Goal: Task Accomplishment & Management: Use online tool/utility

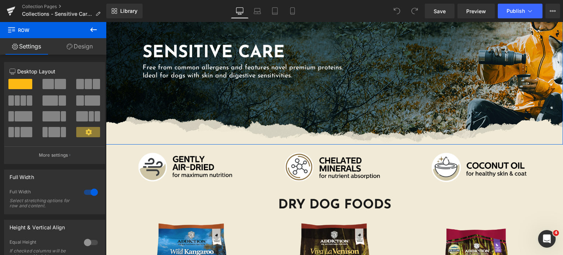
click at [79, 51] on link "Design" at bounding box center [79, 46] width 53 height 16
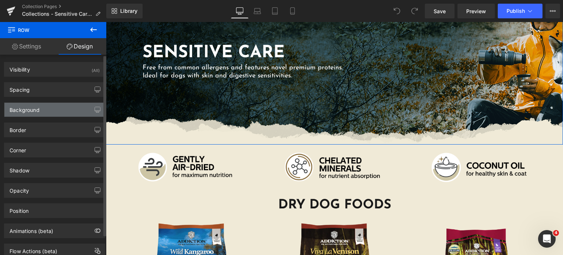
click at [45, 108] on div "Background" at bounding box center [54, 110] width 100 height 14
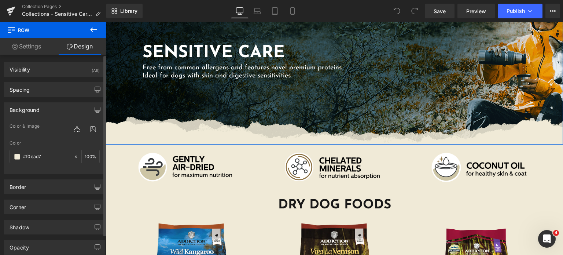
type input "#f0ead7"
type input "100"
type input "https://addictionpet.com/wp-content/uploads/2021/03/sensitive-care-dog-seamless…"
click at [91, 130] on icon at bounding box center [92, 129] width 13 height 10
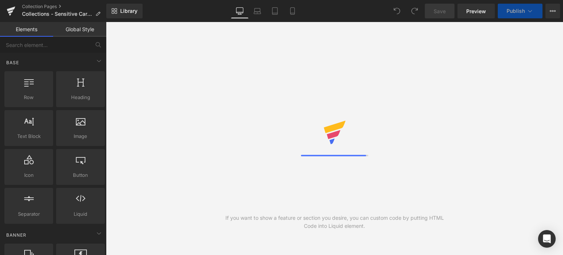
click at [132, 24] on div "If you want to show a feature or section you desire, you can custom code by put…" at bounding box center [334, 138] width 457 height 233
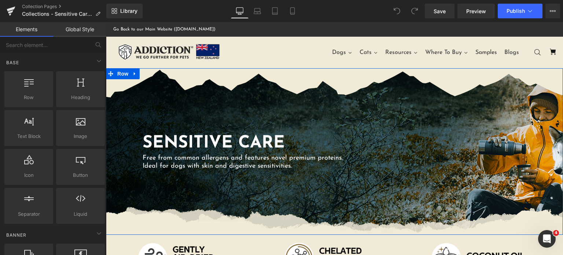
click at [209, 116] on div "SENSITIVE CARE Heading Free from common allergens and features novel premium pr…" at bounding box center [334, 151] width 457 height 166
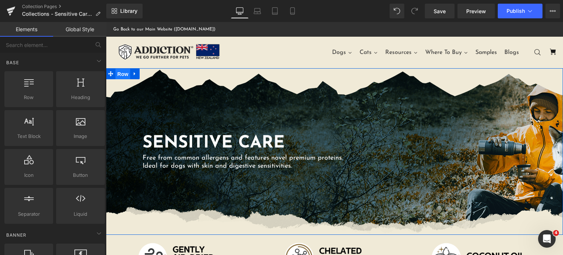
click at [115, 73] on span "Row" at bounding box center [122, 74] width 15 height 11
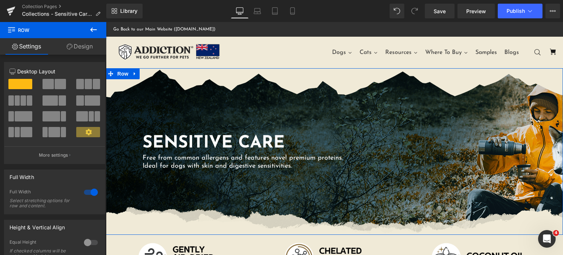
click at [75, 54] on link "Design" at bounding box center [79, 46] width 53 height 16
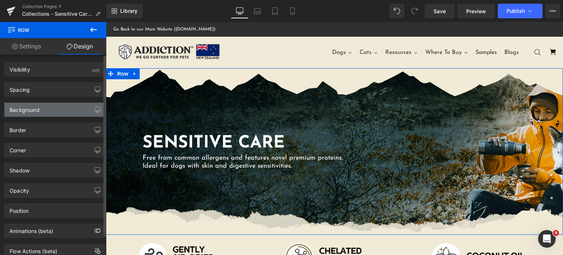
click at [76, 111] on div "Background" at bounding box center [54, 110] width 100 height 14
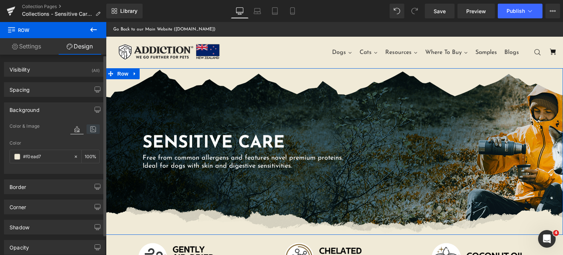
click at [92, 129] on icon at bounding box center [92, 129] width 13 height 10
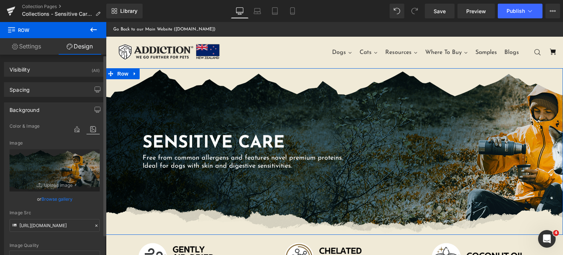
click at [59, 198] on link "Browse gallery" at bounding box center [56, 198] width 31 height 13
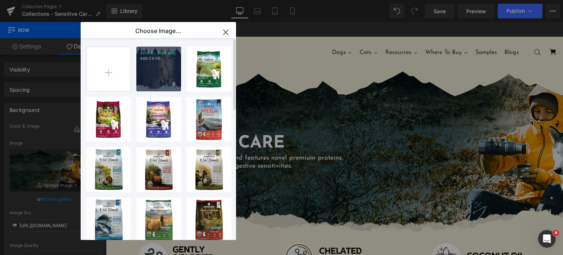
click at [157, 64] on div "sensiti...less.png 448.58 KB" at bounding box center [158, 69] width 45 height 45
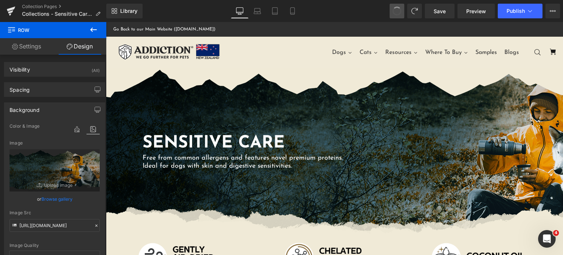
type input "[URL][DOMAIN_NAME]"
drag, startPoint x: 397, startPoint y: 10, endPoint x: 391, endPoint y: 8, distance: 6.1
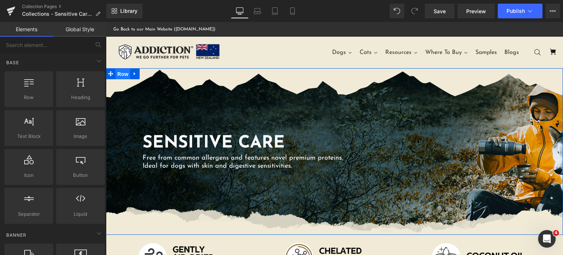
click at [118, 73] on span "Row" at bounding box center [122, 74] width 15 height 11
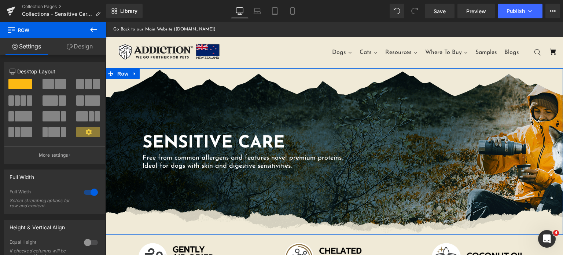
click at [80, 45] on link "Design" at bounding box center [79, 46] width 53 height 16
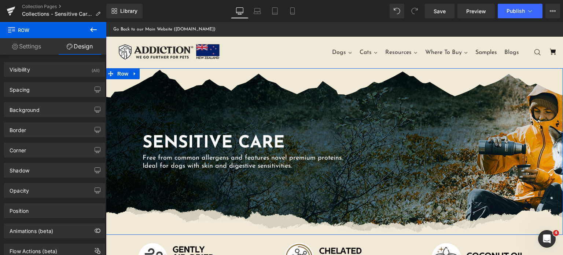
type input "#f0ead7"
type input "100"
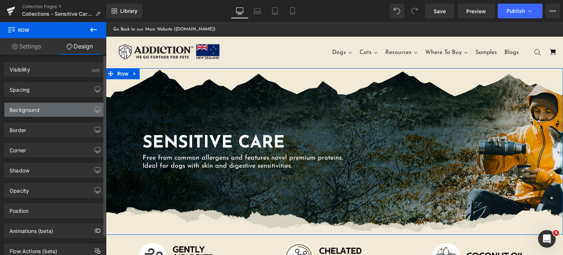
click at [62, 109] on div "Background" at bounding box center [54, 110] width 100 height 14
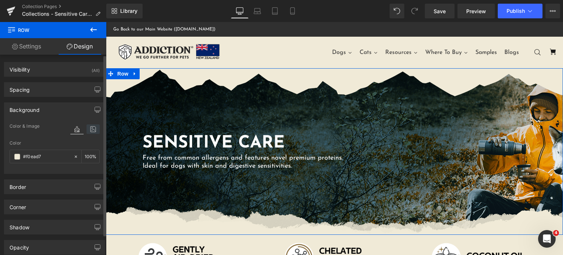
click at [86, 126] on icon at bounding box center [92, 129] width 13 height 10
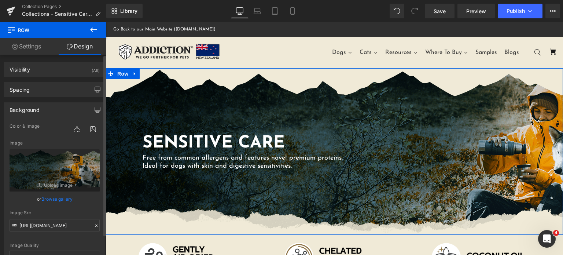
click at [53, 196] on link "Browse gallery" at bounding box center [56, 198] width 31 height 13
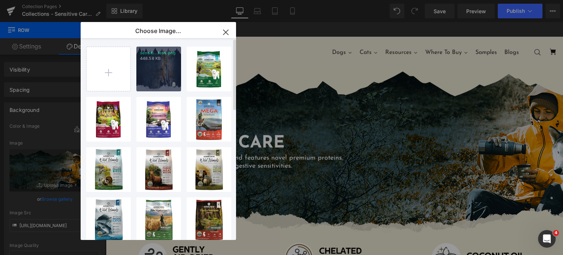
click at [149, 68] on div "sensiti...less.png 448.58 KB" at bounding box center [158, 69] width 45 height 45
type input "[URL][DOMAIN_NAME]"
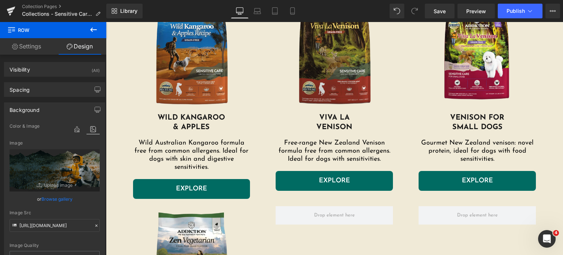
scroll to position [317, 0]
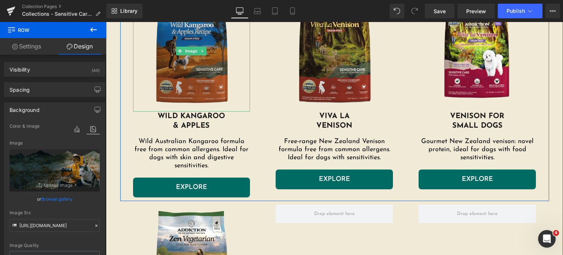
click at [167, 77] on img at bounding box center [191, 50] width 117 height 121
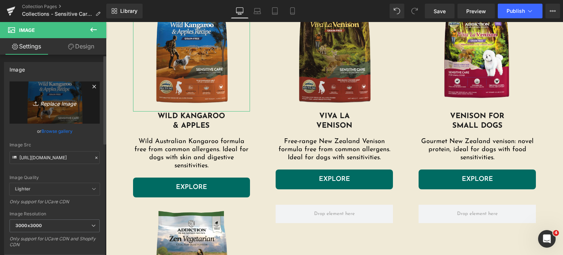
click at [51, 101] on icon "Replace Image" at bounding box center [54, 102] width 59 height 9
type input "C:\fakepath\wild-kangaroo-and-apples.png.webp"
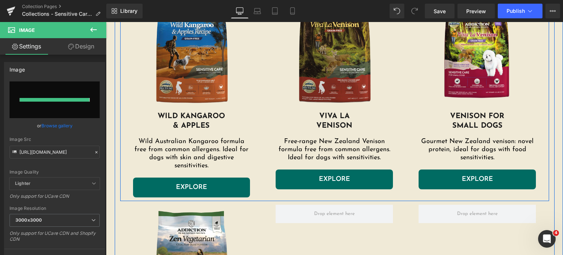
type input "[URL][DOMAIN_NAME]"
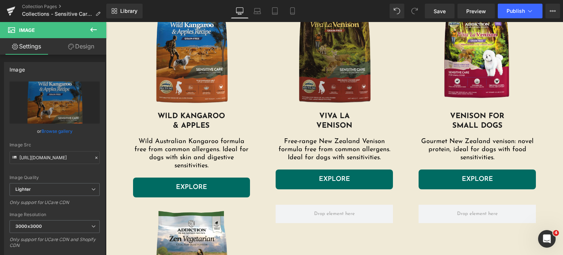
click at [339, 39] on img at bounding box center [334, 50] width 117 height 121
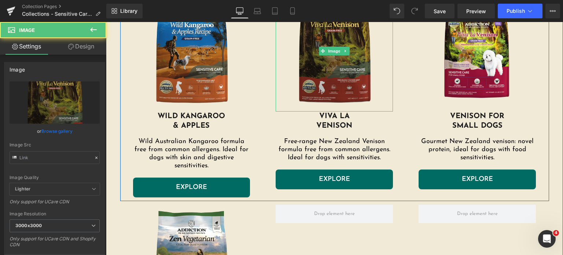
type input "[URL][DOMAIN_NAME]"
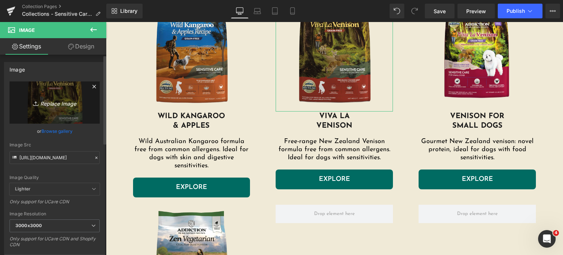
click at [53, 104] on icon "Replace Image" at bounding box center [54, 102] width 59 height 9
type input "C:\fakepath\viva-la-venison-dog.png.webp"
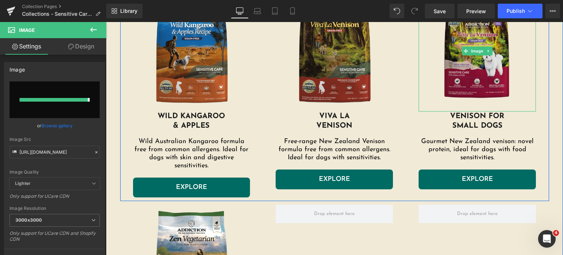
type input "[URL][DOMAIN_NAME]"
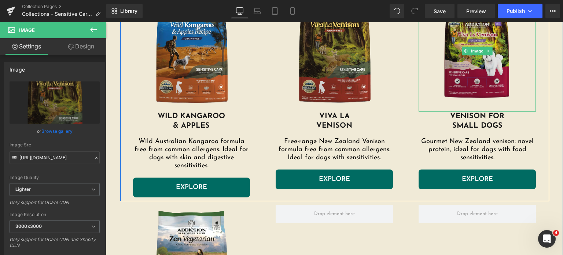
click at [447, 60] on img at bounding box center [476, 50] width 117 height 121
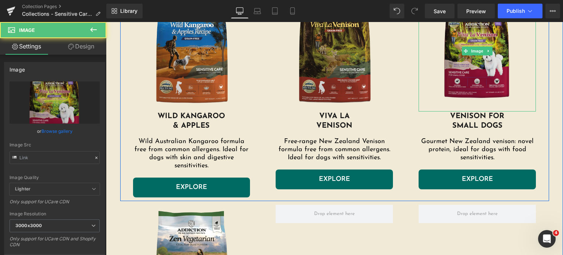
type input "[URL][DOMAIN_NAME]"
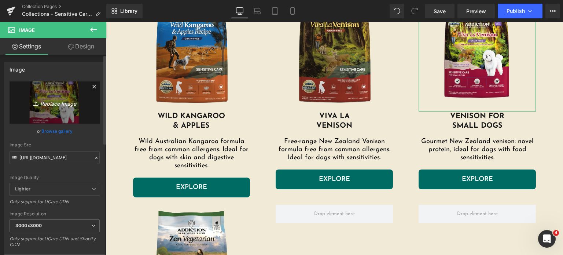
click at [56, 104] on icon "Replace Image" at bounding box center [54, 102] width 59 height 9
type input "C:\fakepath\vvsd-pdt-img-1-1080x1080.png.webp"
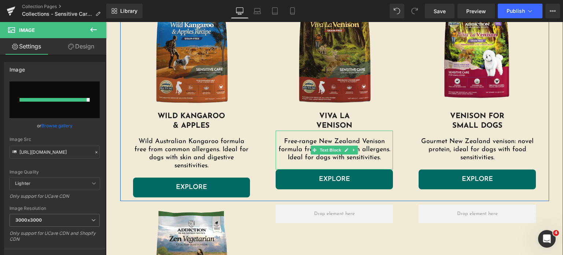
type input "[URL][DOMAIN_NAME]"
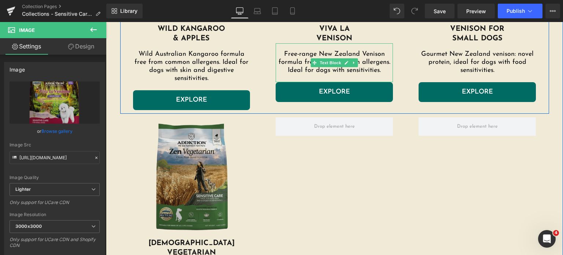
scroll to position [405, 0]
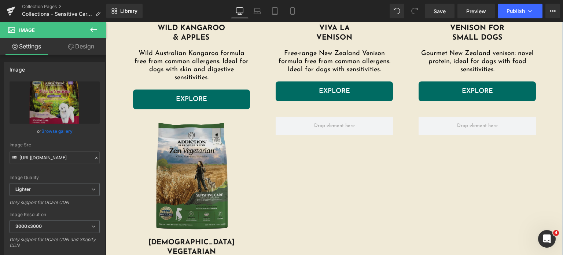
click at [180, 173] on img at bounding box center [191, 177] width 117 height 121
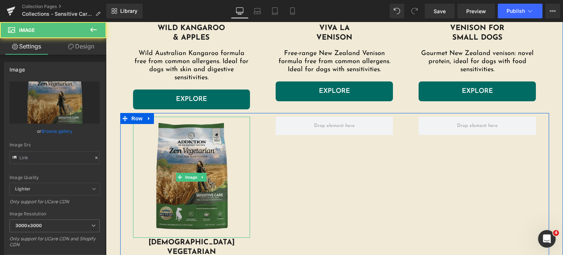
type input "[URL][DOMAIN_NAME]"
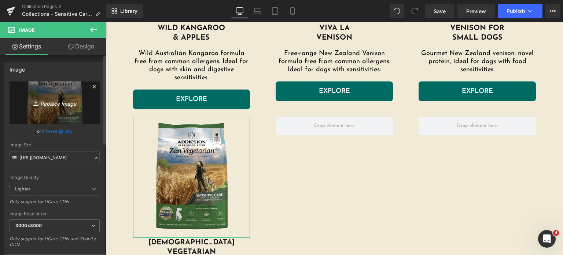
click at [51, 101] on icon "Replace Image" at bounding box center [54, 102] width 59 height 9
type input "C:\fakepath\zen-vegetarian.png.webp"
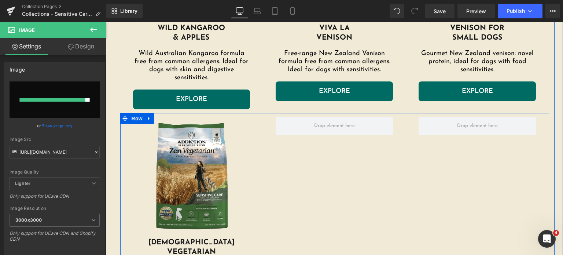
type input "[URL][DOMAIN_NAME]"
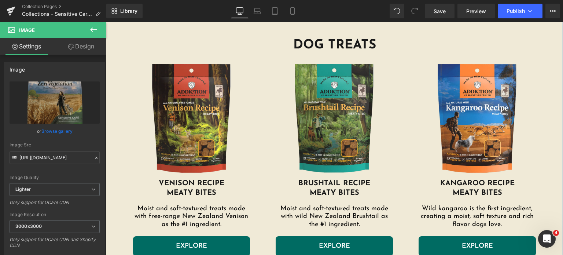
scroll to position [757, 0]
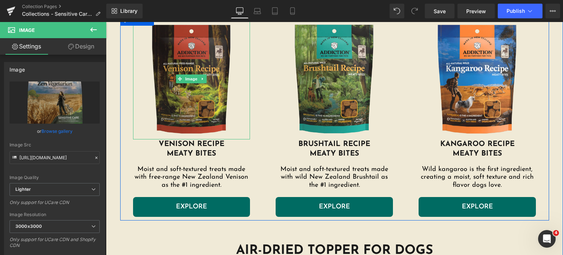
click at [173, 65] on img at bounding box center [191, 78] width 117 height 121
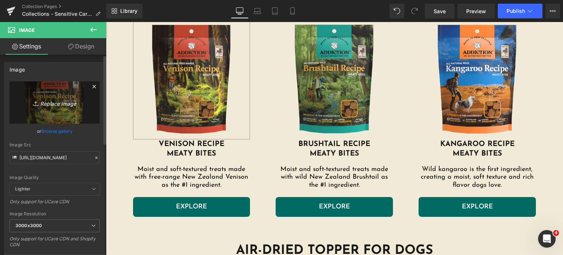
click at [53, 106] on icon "Replace Image" at bounding box center [54, 102] width 59 height 9
type input "C:\fakepath\viva-la-venison-dog.png.webp"
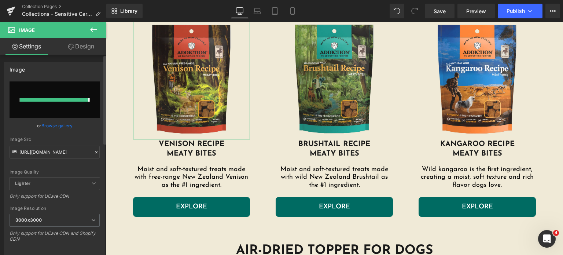
type input "[URL][DOMAIN_NAME]"
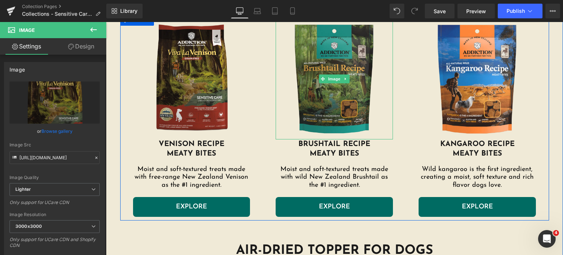
click at [343, 69] on img at bounding box center [334, 78] width 117 height 121
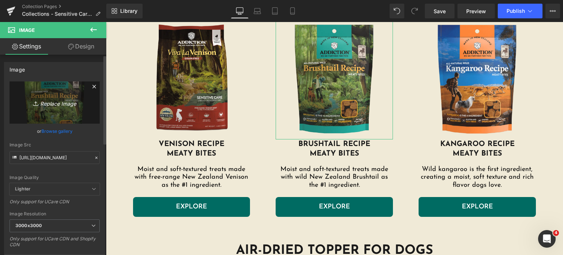
click at [53, 105] on icon "Replace Image" at bounding box center [54, 102] width 59 height 9
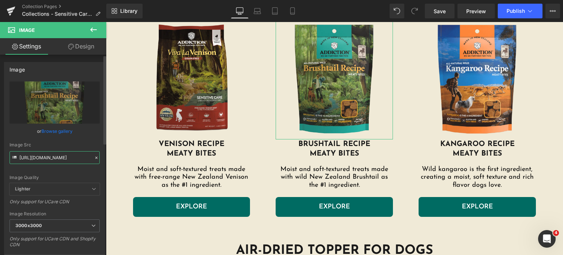
click at [57, 154] on input "[URL][DOMAIN_NAME]" at bounding box center [55, 157] width 90 height 13
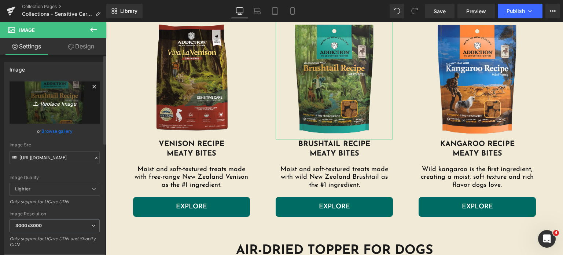
click at [53, 105] on icon "Replace Image" at bounding box center [54, 102] width 59 height 9
type input "C:\fakepath\meaty-bites-brushtail.png.webp"
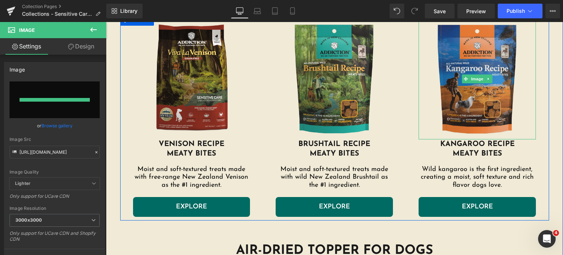
type input "[URL][DOMAIN_NAME]"
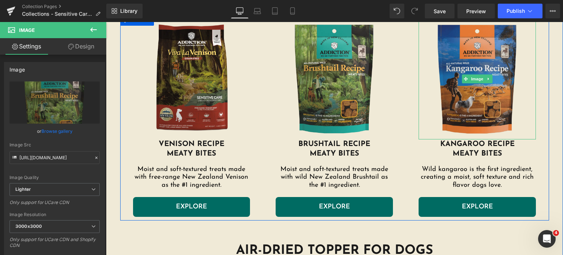
click at [445, 75] on img at bounding box center [476, 78] width 117 height 121
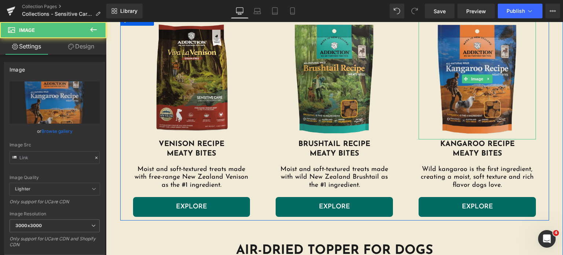
type input "[URL][DOMAIN_NAME]"
click at [445, 75] on img at bounding box center [476, 78] width 117 height 121
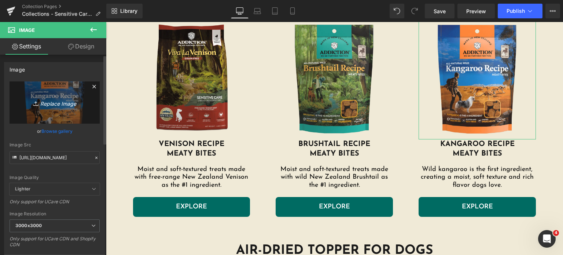
click at [57, 104] on icon "Replace Image" at bounding box center [54, 102] width 59 height 9
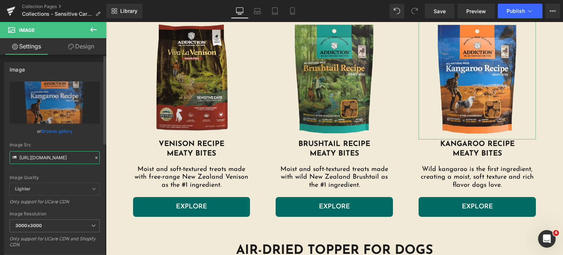
click at [56, 160] on input "[URL][DOMAIN_NAME]" at bounding box center [55, 157] width 90 height 13
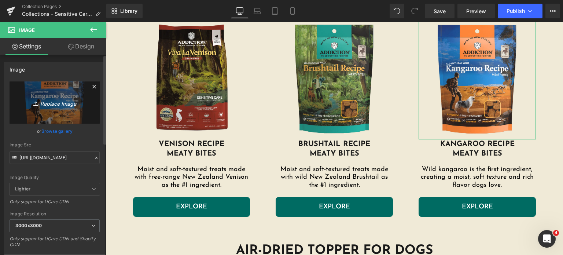
click at [48, 100] on icon "Replace Image" at bounding box center [54, 102] width 59 height 9
type input "C:\fakepath\meaty-bites-kangaroo.png.webp"
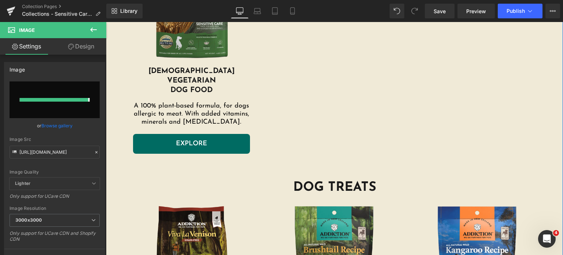
type input "[URL][DOMAIN_NAME]"
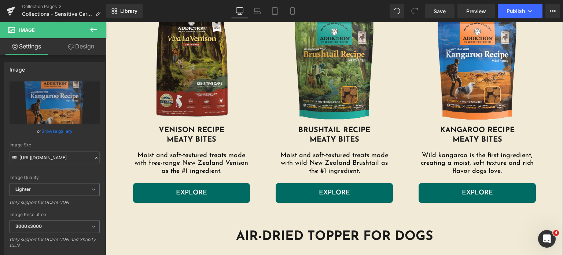
scroll to position [763, 0]
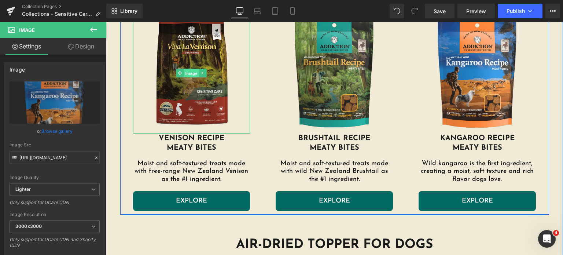
click at [184, 69] on span "Image" at bounding box center [191, 73] width 15 height 9
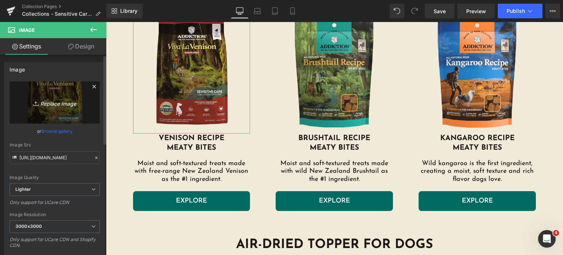
click at [58, 103] on icon "Replace Image" at bounding box center [54, 102] width 59 height 9
type input "C:\fakepath\meaty-bites-venison.png.webp"
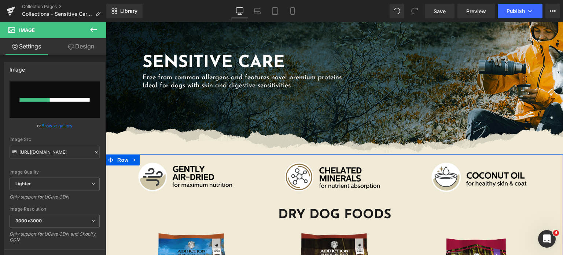
scroll to position [0, 0]
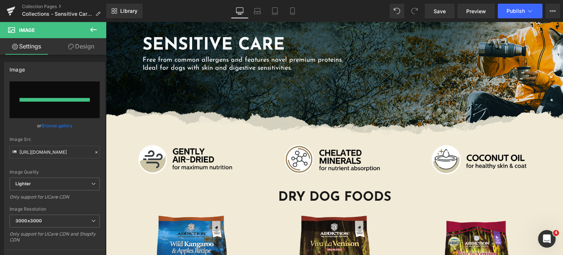
type input "https://ucarecdn.com/6d8a317e-3137-4bd3-acd6-15898609aa6f/-/format/auto/-/previ…"
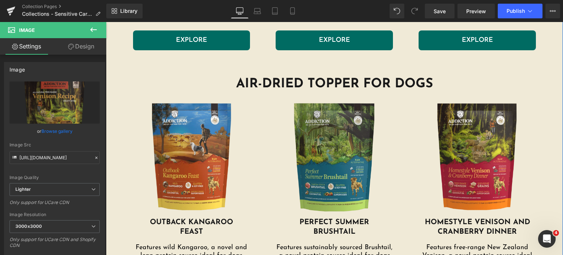
scroll to position [925, 0]
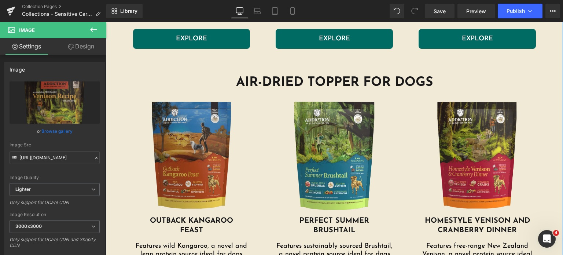
click at [173, 157] on img at bounding box center [191, 155] width 117 height 121
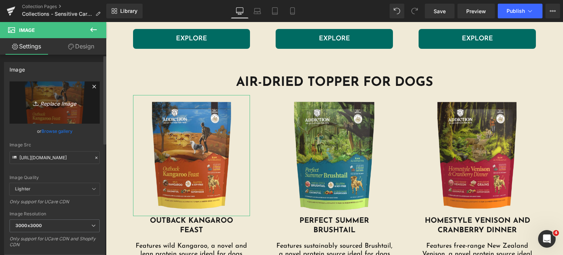
click at [50, 93] on link "Replace Image" at bounding box center [55, 102] width 90 height 42
type input "C:\fakepath\outback-kangaroo-feast.png.webp"
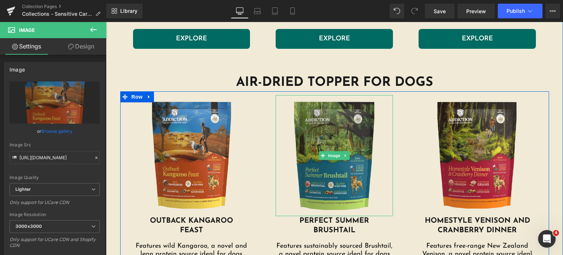
type input "https://ucarecdn.com/49c85a53-33a8-4ef8-8ff3-c52ed8101d64/-/format/auto/-/previ…"
click at [340, 130] on img at bounding box center [334, 155] width 117 height 121
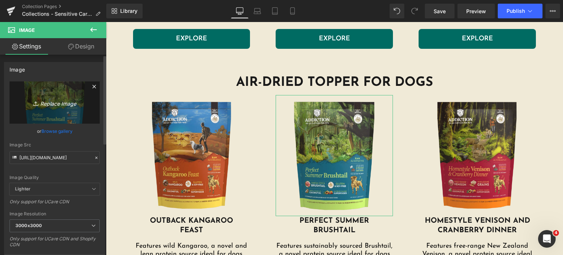
click at [54, 107] on link "Replace Image" at bounding box center [55, 102] width 90 height 42
type input "C:\fakepath\perfect-summer-brushtail.png.webp"
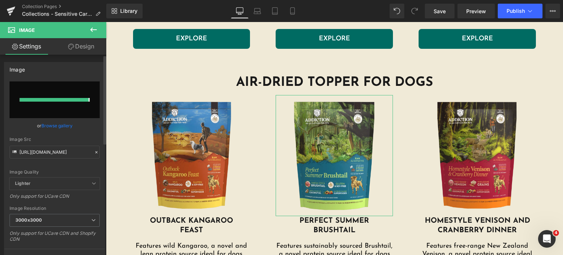
type input "https://ucarecdn.com/ce70cb42-35e4-47d6-91c3-ebe8b5f6b49f/-/format/auto/-/previ…"
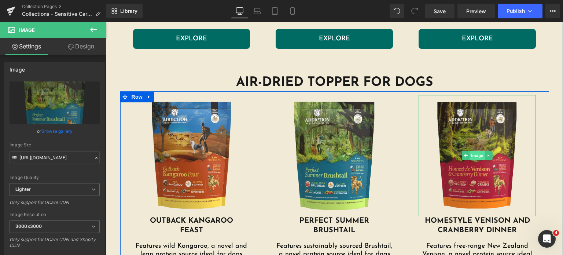
click at [475, 151] on span "Image" at bounding box center [477, 155] width 15 height 9
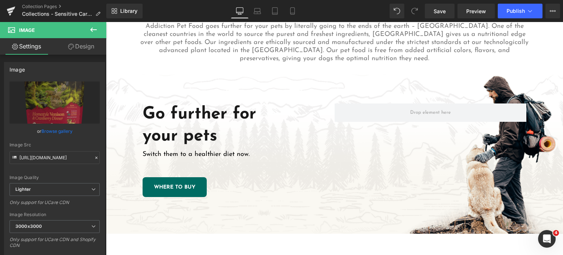
scroll to position [1345, 0]
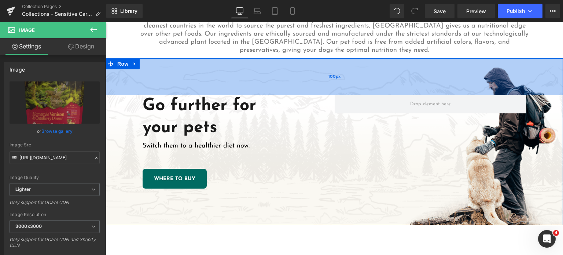
click at [440, 71] on div "100px" at bounding box center [334, 76] width 457 height 37
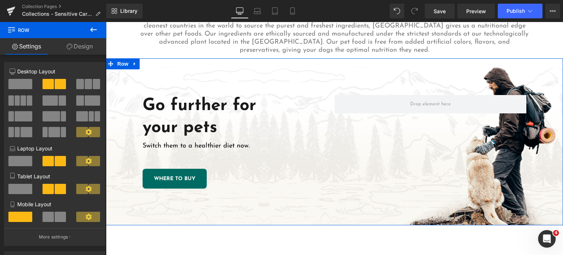
click at [79, 50] on link "Design" at bounding box center [79, 46] width 53 height 16
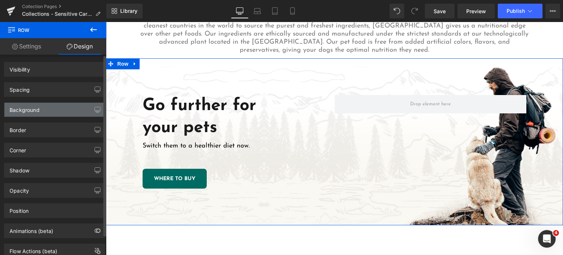
click at [44, 105] on div "Background" at bounding box center [54, 110] width 100 height 14
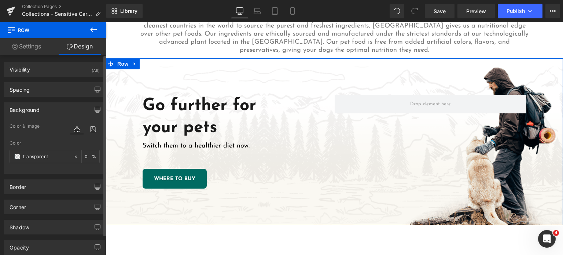
type input "transparent"
type input "0"
click at [89, 130] on icon at bounding box center [92, 129] width 13 height 10
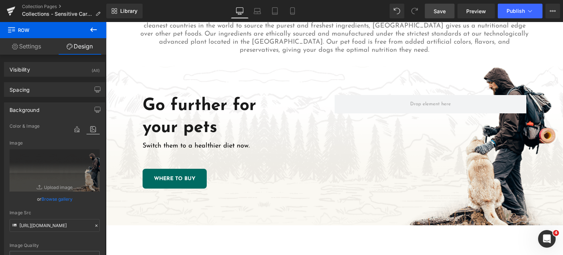
click at [435, 10] on span "Save" at bounding box center [439, 11] width 12 height 8
click at [519, 14] on button "Publish" at bounding box center [520, 11] width 45 height 15
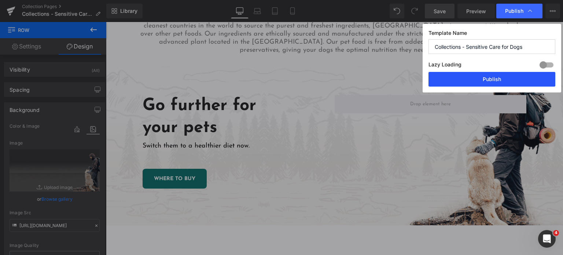
click at [514, 79] on button "Publish" at bounding box center [491, 79] width 127 height 15
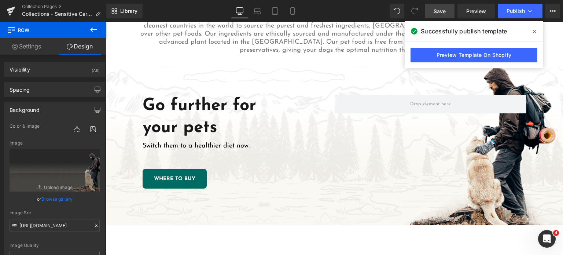
click at [440, 16] on link "Save" at bounding box center [440, 11] width 30 height 15
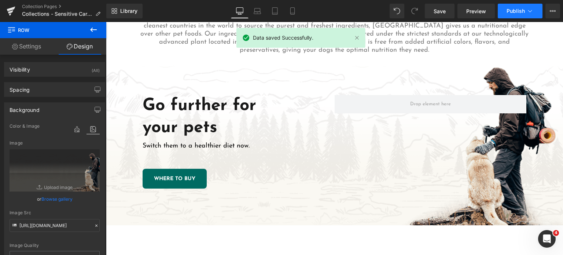
click at [504, 14] on button "Publish" at bounding box center [520, 11] width 45 height 15
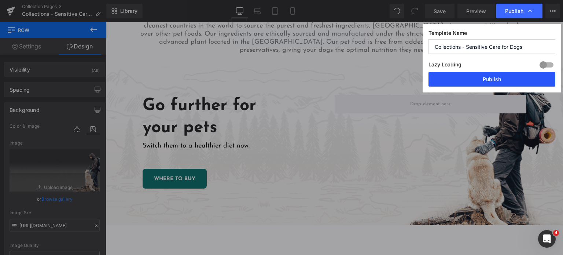
click at [486, 77] on button "Publish" at bounding box center [491, 79] width 127 height 15
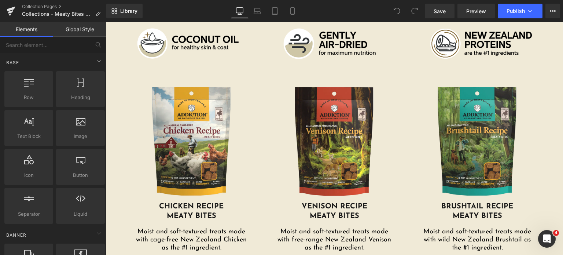
scroll to position [215, 0]
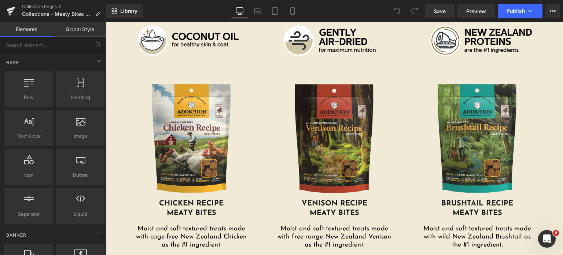
click at [328, 147] on img at bounding box center [334, 138] width 117 height 121
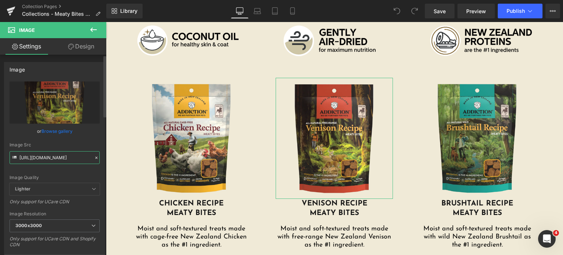
click at [60, 154] on input "[URL][DOMAIN_NAME]" at bounding box center [55, 157] width 90 height 13
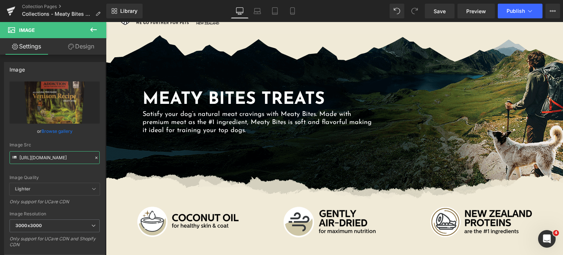
scroll to position [0, 0]
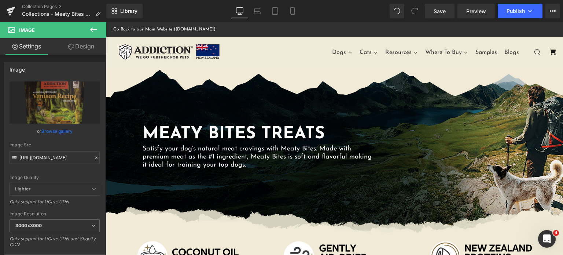
click at [259, 96] on div "Meaty bites Treats Heading Satisfy your dog’s natural meat cravings with Meaty …" at bounding box center [334, 150] width 457 height 165
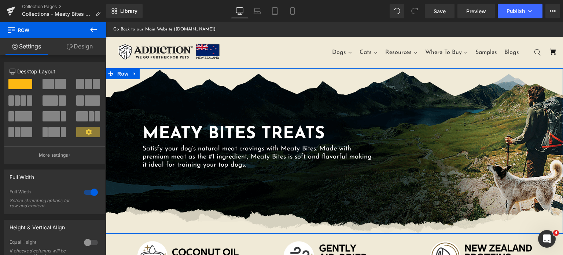
click at [73, 51] on link "Design" at bounding box center [79, 46] width 53 height 16
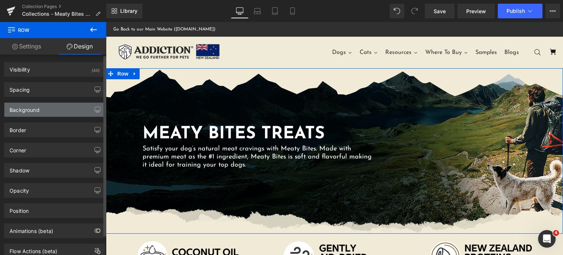
click at [35, 113] on div "Background" at bounding box center [54, 110] width 100 height 14
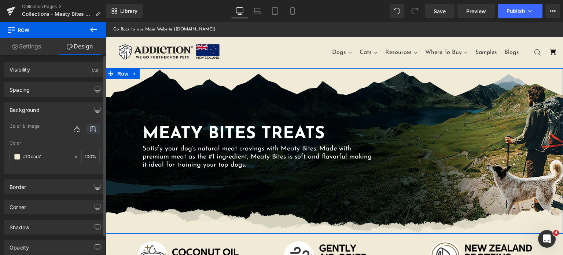
click at [92, 131] on icon at bounding box center [92, 129] width 13 height 10
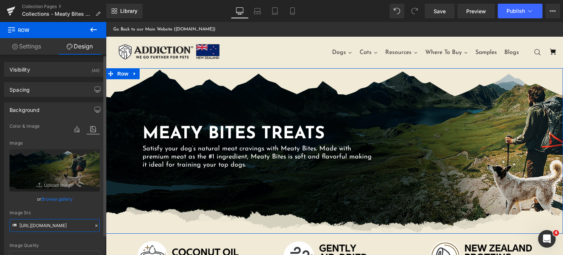
click at [56, 219] on input "https://addictionpet.com/wp-content/uploads/2021/03/radf-seamless.png" at bounding box center [55, 225] width 90 height 13
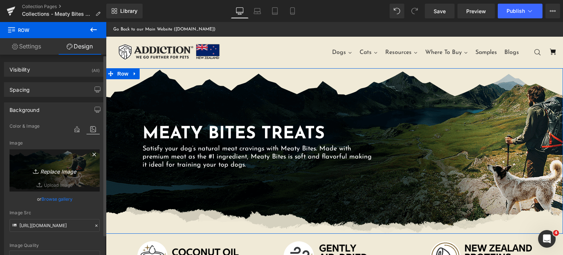
click at [53, 167] on icon "Replace Image" at bounding box center [54, 170] width 59 height 9
type input "C:\fakepath\radf-seamless.png"
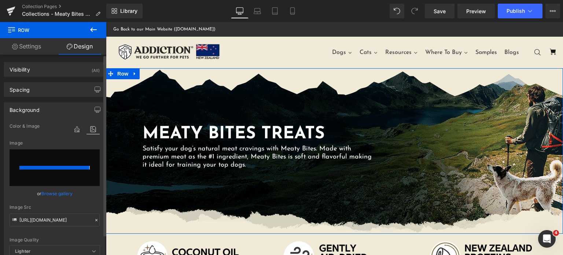
type input "https://ucarecdn.com/3e9e5bbf-47a0-4181-949e-fa3f187de586/-/format/auto/-/previ…"
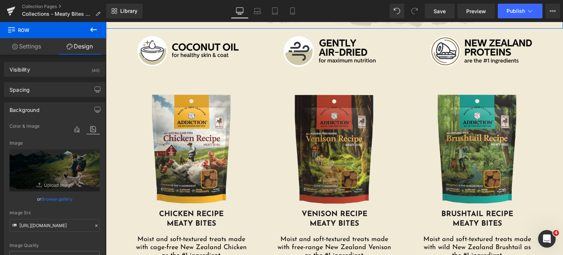
scroll to position [205, 0]
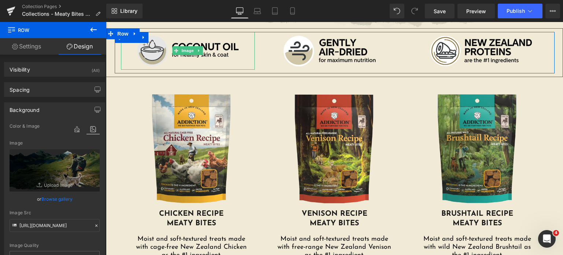
click at [154, 50] on img at bounding box center [188, 51] width 134 height 38
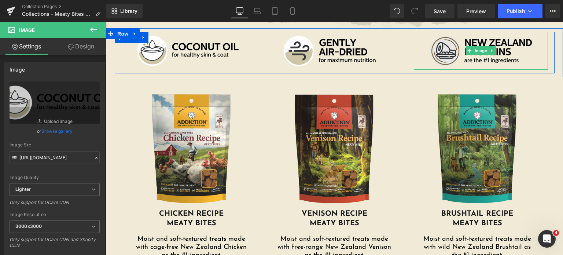
click at [447, 57] on img at bounding box center [481, 51] width 134 height 38
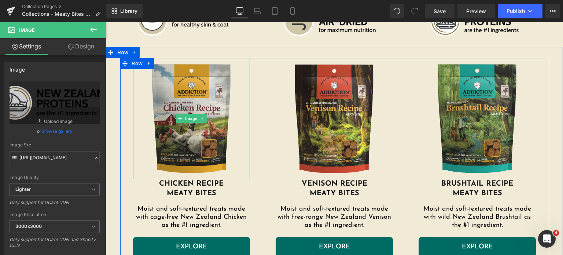
scroll to position [236, 0]
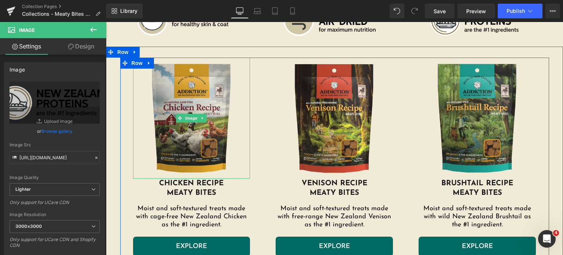
click at [203, 161] on img at bounding box center [191, 118] width 117 height 121
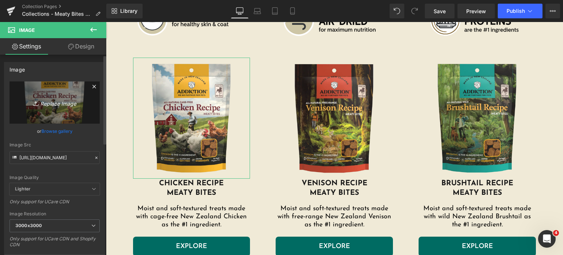
click at [58, 106] on icon "Replace Image" at bounding box center [54, 102] width 59 height 9
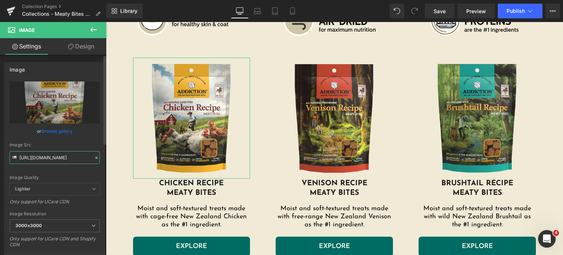
click at [31, 154] on input "https://addictionpet.com/wp-content/uploads/2024/08/meaty-bites-chicken.png.webp" at bounding box center [55, 157] width 90 height 13
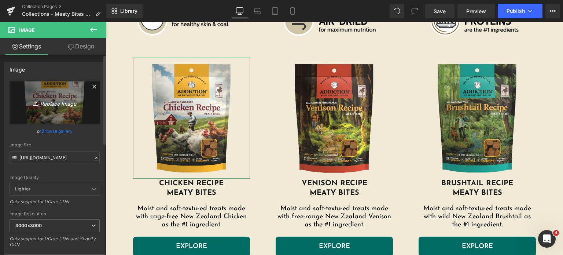
click at [62, 106] on icon "Replace Image" at bounding box center [54, 102] width 59 height 9
type input "C:\fakepath\meaty-bites-chicken.png.webp"
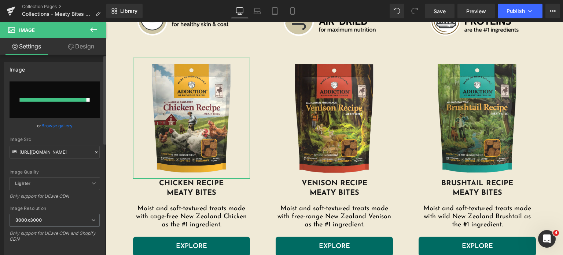
type input "https://ucarecdn.com/d757ad2e-3cd0-4e43-afe0-d6c10edacee3/-/format/auto/-/previ…"
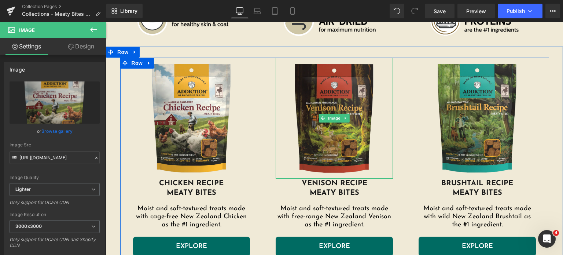
click at [337, 96] on img at bounding box center [334, 118] width 117 height 121
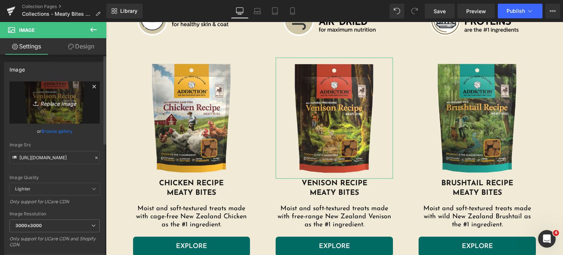
click at [58, 105] on icon "Replace Image" at bounding box center [54, 102] width 59 height 9
type input "C:\fakepath\meaty-bites-venison.png.webp"
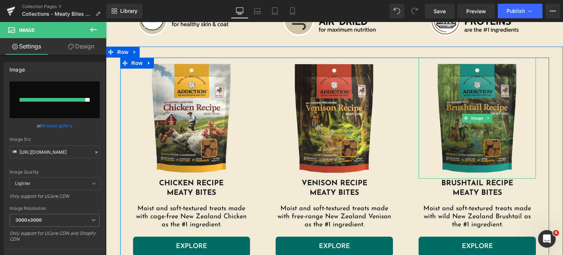
type input "https://ucarecdn.com/21708731-7bb8-4167-b586-85474852c945/-/format/auto/-/previ…"
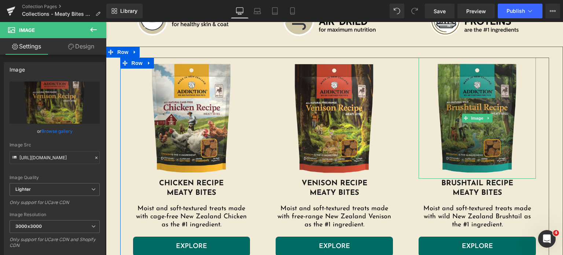
click at [458, 114] on img at bounding box center [476, 118] width 117 height 121
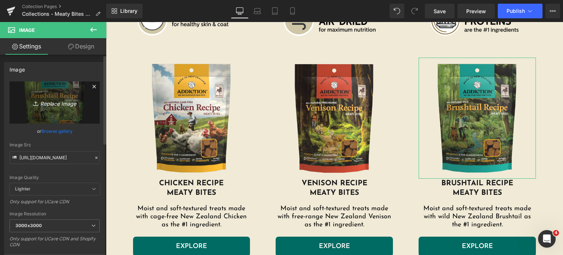
click at [57, 101] on icon "Replace Image" at bounding box center [54, 102] width 59 height 9
type input "C:\fakepath\meaty-bites-brushtail.png.webp"
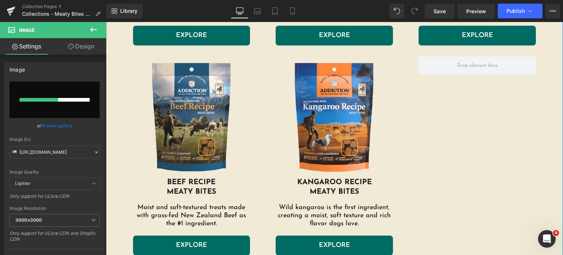
scroll to position [447, 0]
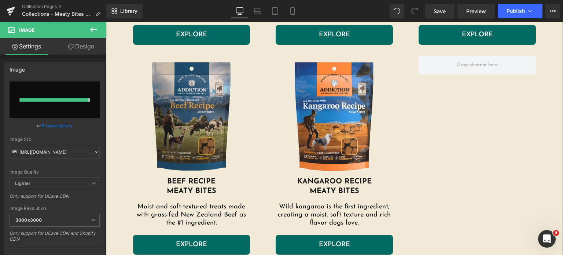
type input "https://ucarecdn.com/f774af12-191d-4b55-8991-7356b1bf6871/-/format/auto/-/previ…"
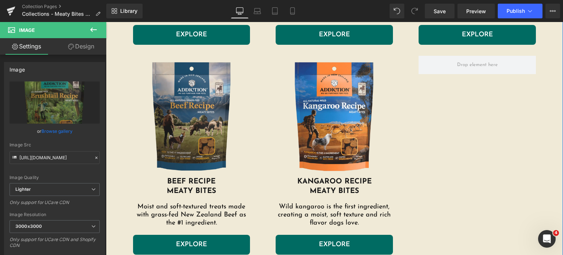
click at [188, 114] on div "Image" at bounding box center [191, 116] width 117 height 121
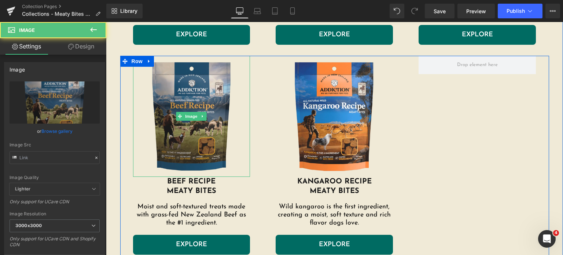
type input "https://addictionpet.com/wp-content/uploads/2024/08/meaty-bites-beef.png.webp"
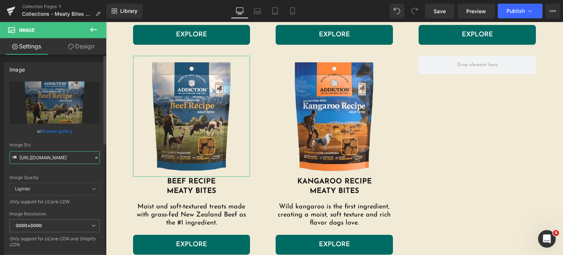
click at [50, 158] on input "https://addictionpet.com/wp-content/uploads/2024/08/meaty-bites-beef.png.webp" at bounding box center [55, 157] width 90 height 13
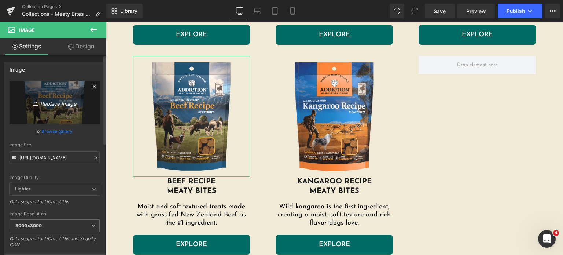
click at [57, 105] on icon "Replace Image" at bounding box center [54, 102] width 59 height 9
type input "C:\fakepath\meaty-bites-beef.png.webp"
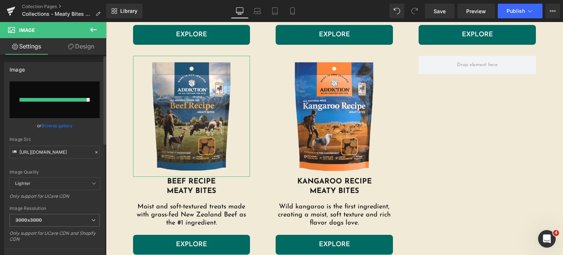
type input "https://ucarecdn.com/b19e6301-7d5b-4bb4-ae29-09bd2ebac653/-/format/auto/-/previ…"
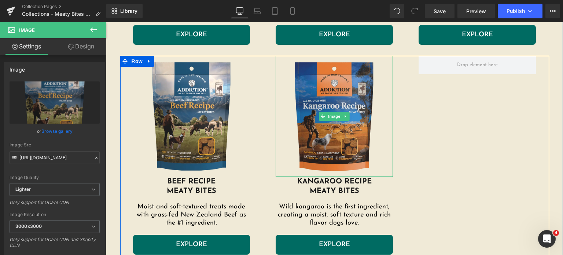
click at [350, 87] on img at bounding box center [334, 116] width 117 height 121
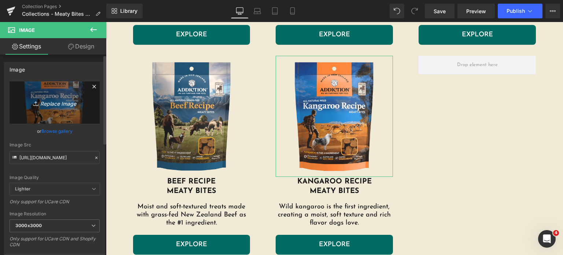
click at [65, 112] on link "Replace Image" at bounding box center [55, 102] width 90 height 42
type input "C:\fakepath\meaty-bites-kangaroo.png.webp"
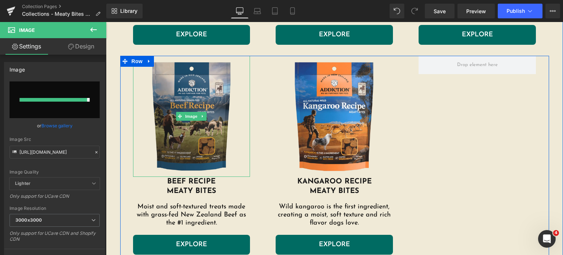
type input "https://ucarecdn.com/697baf65-4b14-42f5-8061-6c48fb077a66/-/format/auto/-/previ…"
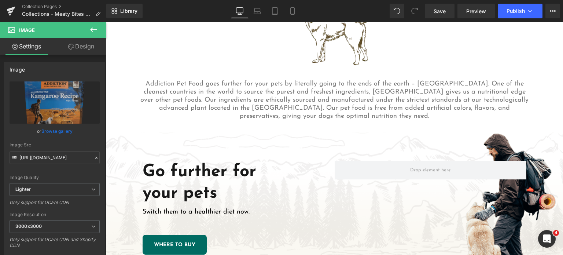
scroll to position [768, 0]
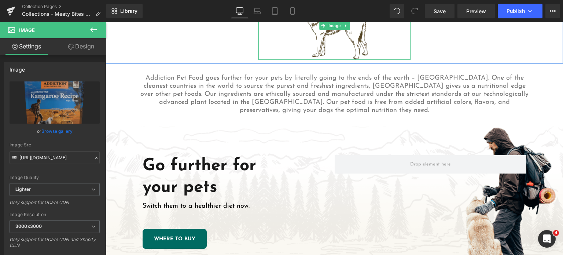
click at [328, 38] on img at bounding box center [334, 26] width 76 height 68
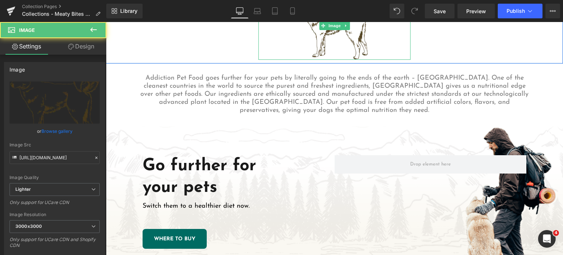
click at [329, 38] on img at bounding box center [334, 26] width 76 height 68
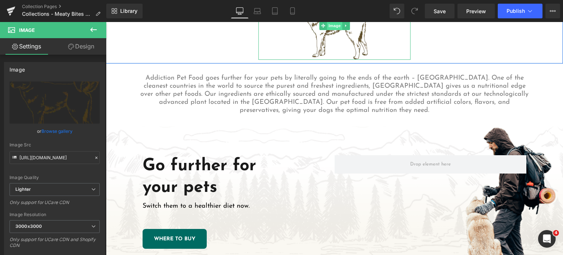
click at [336, 22] on span "Image" at bounding box center [334, 25] width 15 height 9
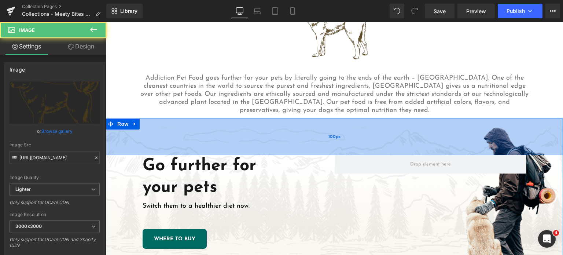
click at [339, 126] on div "100px" at bounding box center [334, 136] width 457 height 37
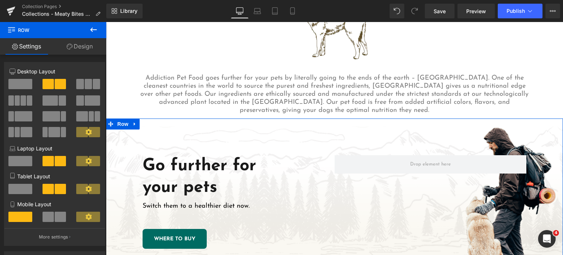
click at [93, 52] on link "Design" at bounding box center [79, 46] width 53 height 16
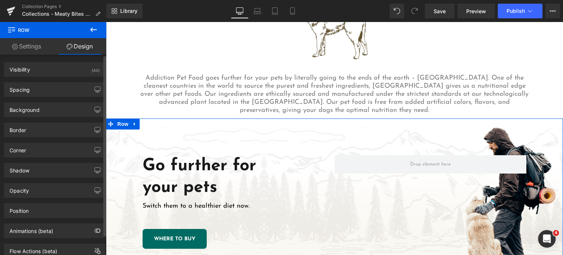
type input "transparent"
type input "0"
click at [48, 106] on div "Background" at bounding box center [54, 110] width 100 height 14
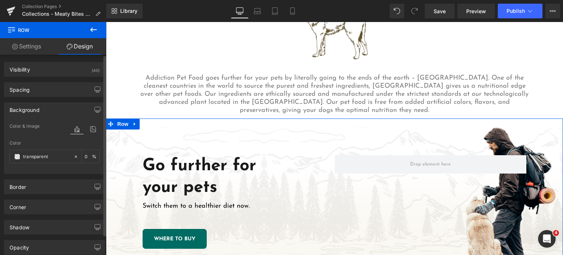
click at [98, 131] on div "Color & Image color transparent Color transparent 0 % https://ucarecdn.com/551f…" at bounding box center [54, 148] width 100 height 52
click at [88, 129] on icon at bounding box center [92, 129] width 13 height 10
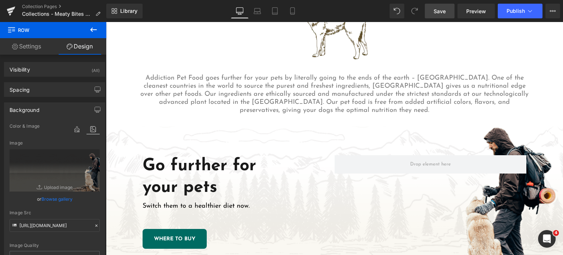
click at [449, 15] on link "Save" at bounding box center [440, 11] width 30 height 15
click at [446, 12] on span "Save" at bounding box center [439, 11] width 12 height 8
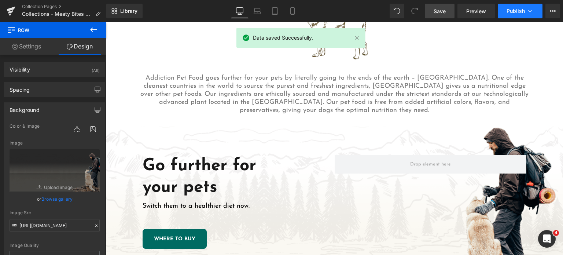
click at [506, 14] on button "Publish" at bounding box center [520, 11] width 45 height 15
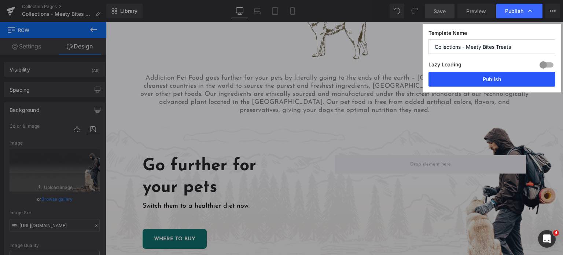
click at [496, 74] on button "Publish" at bounding box center [491, 79] width 127 height 15
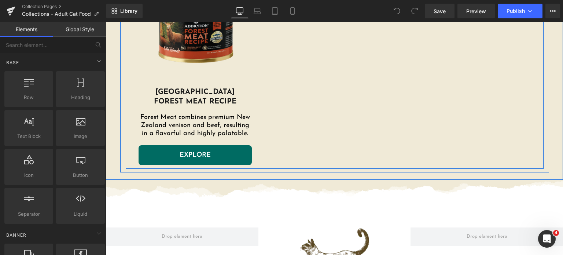
scroll to position [1220, 0]
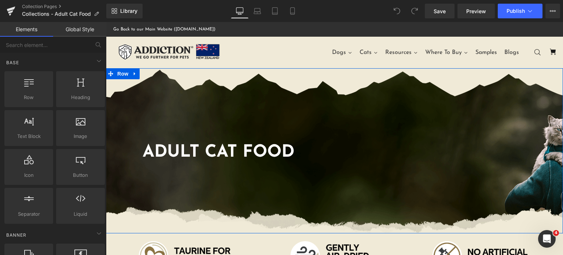
scroll to position [6, 0]
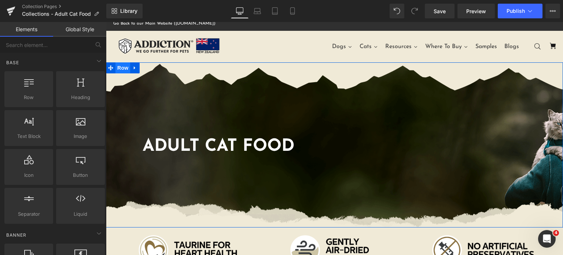
click at [118, 64] on span "Row" at bounding box center [122, 67] width 15 height 11
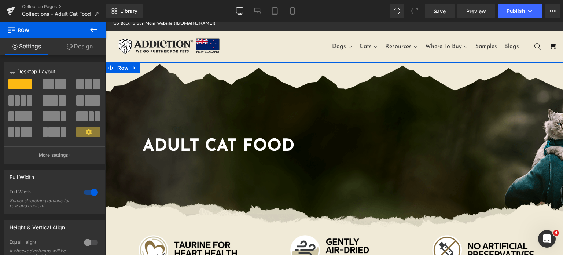
click at [80, 54] on link "Design" at bounding box center [79, 46] width 53 height 16
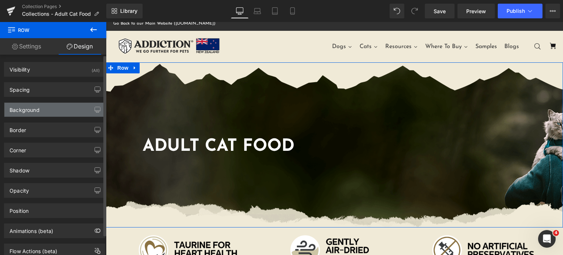
click at [32, 110] on div "Background" at bounding box center [25, 108] width 30 height 10
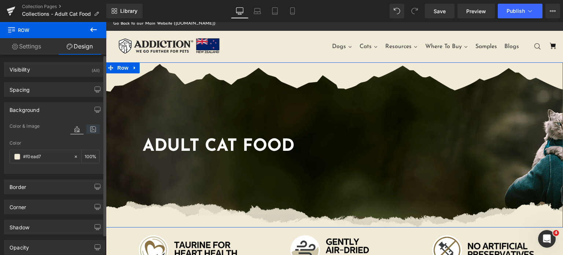
click at [90, 130] on icon at bounding box center [92, 129] width 13 height 10
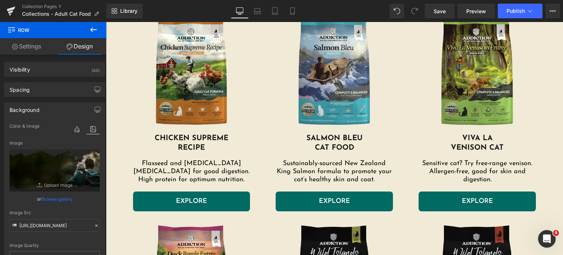
scroll to position [321, 0]
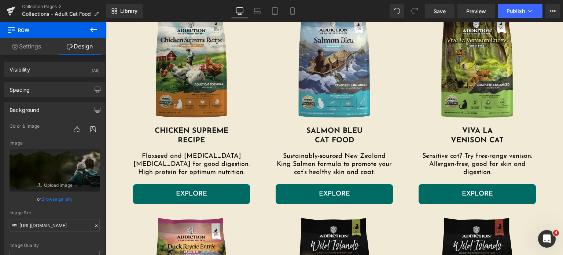
click at [176, 87] on img at bounding box center [191, 65] width 117 height 121
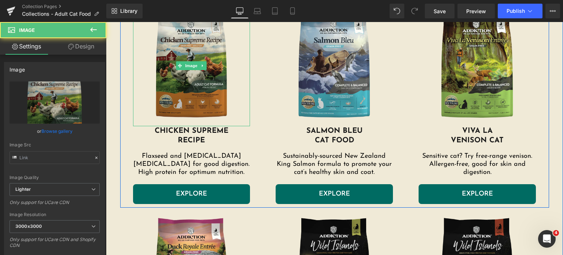
type input "https://ucarecdn.com/15a9c670-9724-40c1-9670-4d3e62006200/-/format/auto/-/previ…"
click at [183, 84] on img at bounding box center [191, 65] width 117 height 121
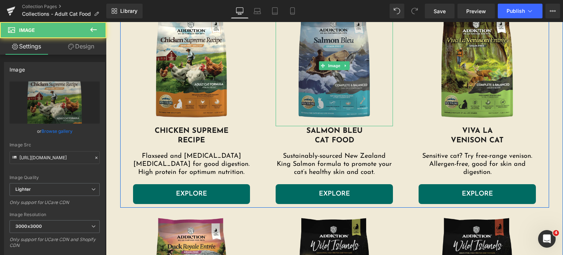
click at [308, 95] on img at bounding box center [334, 65] width 117 height 121
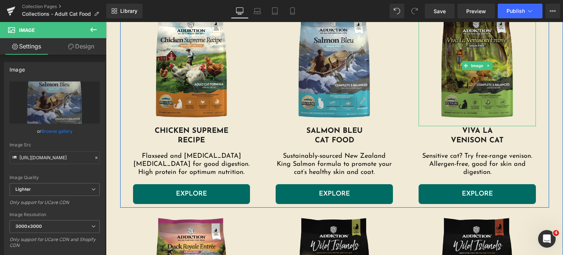
click at [459, 85] on img at bounding box center [476, 65] width 117 height 121
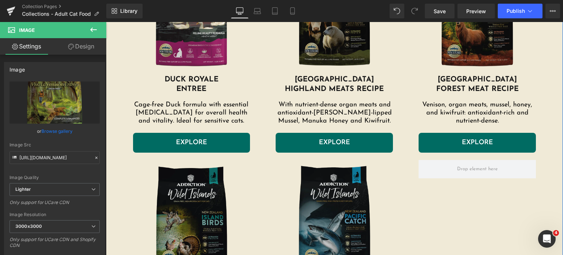
scroll to position [570, 0]
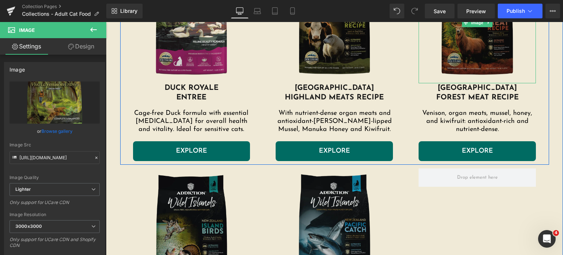
click at [449, 52] on img at bounding box center [476, 22] width 117 height 121
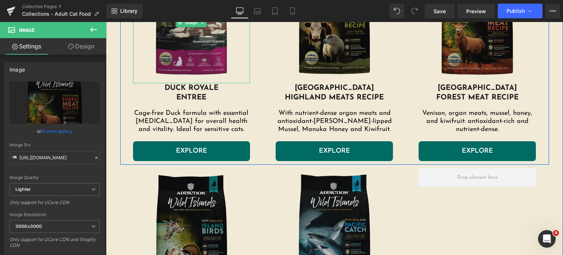
click at [164, 42] on img at bounding box center [191, 22] width 117 height 121
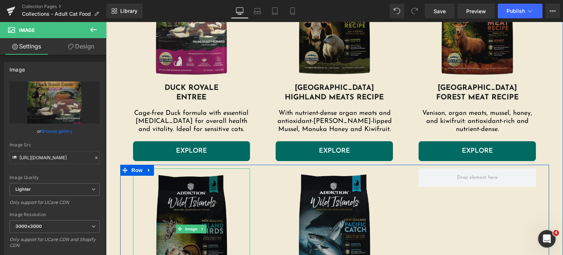
click at [211, 206] on img at bounding box center [191, 228] width 117 height 121
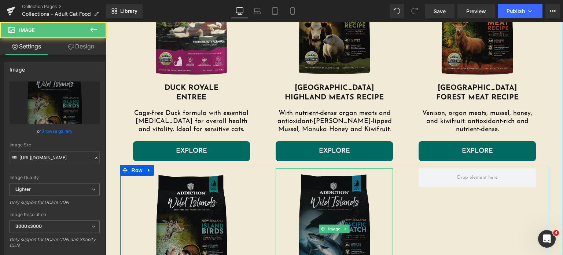
click at [297, 215] on img at bounding box center [334, 228] width 117 height 121
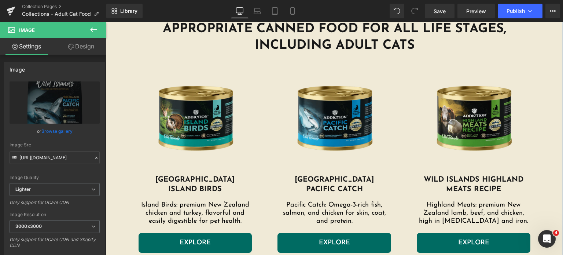
scroll to position [939, 0]
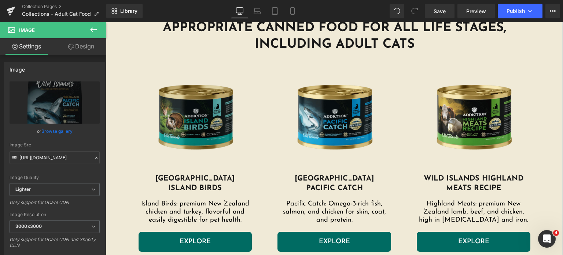
click at [214, 136] on img at bounding box center [196, 117] width 114 height 114
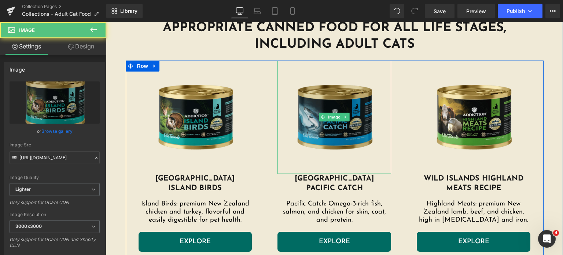
click at [322, 143] on img at bounding box center [334, 117] width 114 height 114
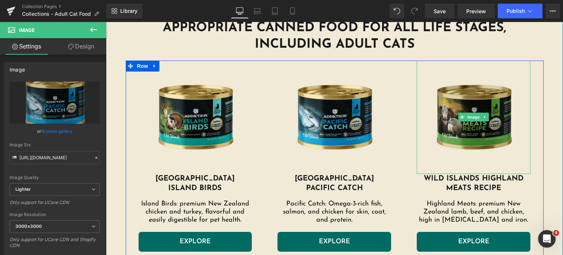
click at [474, 134] on img at bounding box center [474, 117] width 114 height 114
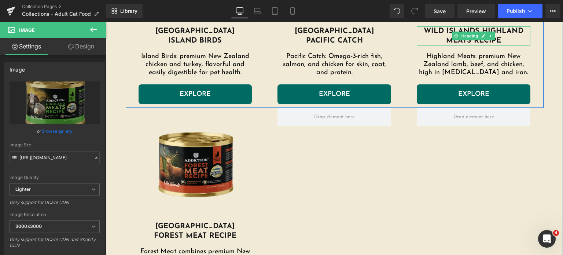
scroll to position [1106, 0]
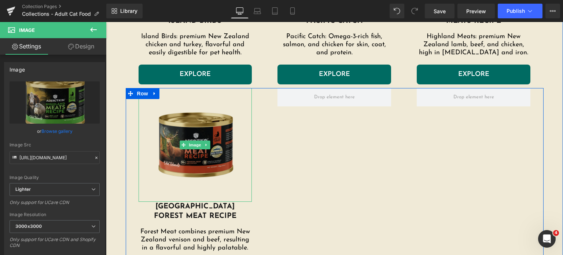
click at [211, 162] on img at bounding box center [196, 145] width 114 height 114
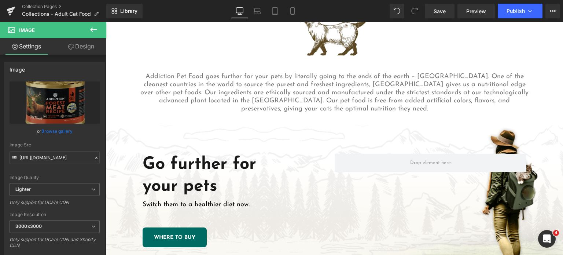
scroll to position [1448, 0]
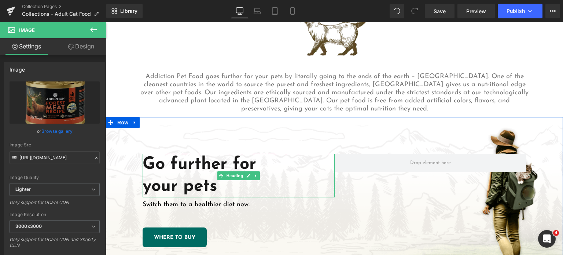
click at [286, 163] on h1 "Go further for" at bounding box center [239, 165] width 192 height 22
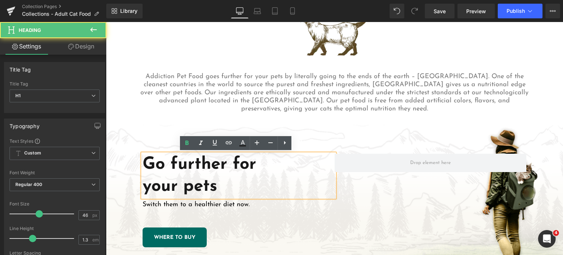
click at [281, 132] on div "Go further for your pets Heading Switch them to a healthier diet now. Text Bloc…" at bounding box center [334, 200] width 457 height 167
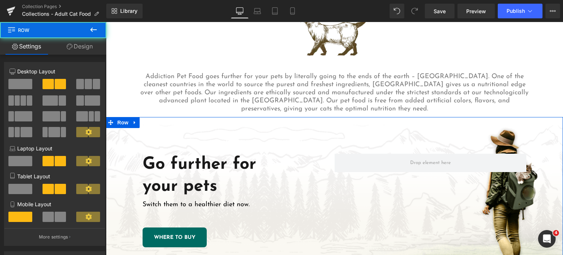
click at [316, 148] on div "Go further for your pets Heading Switch them to a healthier diet now. Text Bloc…" at bounding box center [334, 200] width 457 height 167
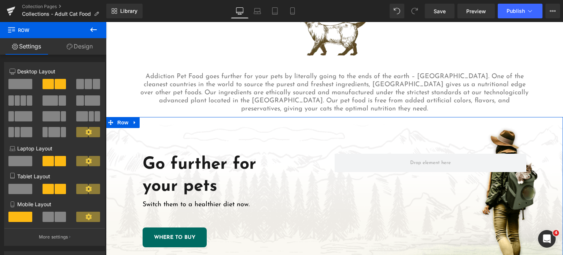
click at [85, 44] on link "Design" at bounding box center [79, 46] width 53 height 16
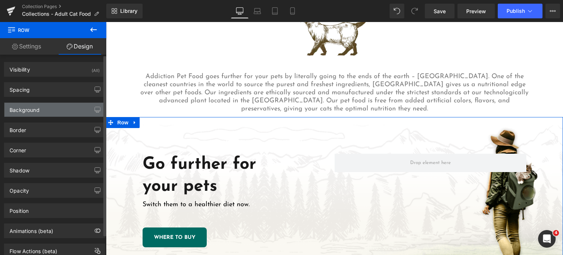
type input "https://ucarecdn.com/7f9349a1-fd90-41b7-b9cc-aa99775fef53/-/format/auto/-/previ…"
click at [37, 106] on div "Background" at bounding box center [25, 108] width 30 height 10
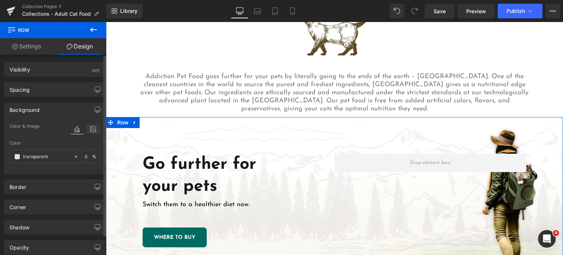
click at [91, 133] on icon at bounding box center [92, 129] width 13 height 10
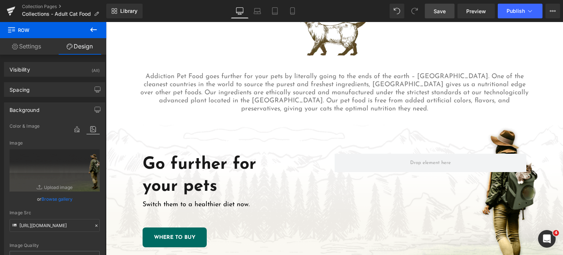
click at [434, 10] on span "Save" at bounding box center [439, 11] width 12 height 8
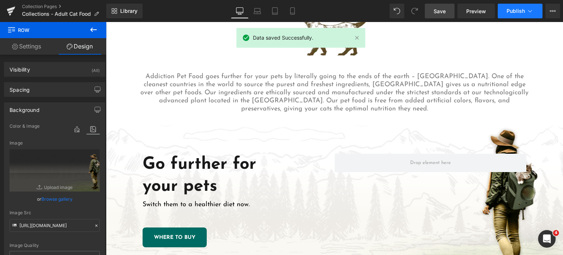
click at [506, 11] on button "Publish" at bounding box center [520, 11] width 45 height 15
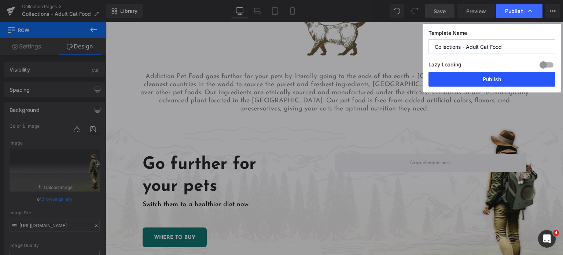
click at [496, 78] on button "Publish" at bounding box center [491, 79] width 127 height 15
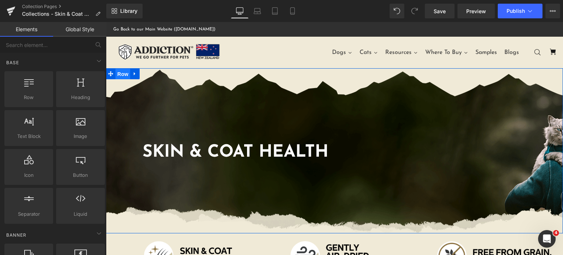
click at [118, 71] on span "Row" at bounding box center [122, 74] width 15 height 11
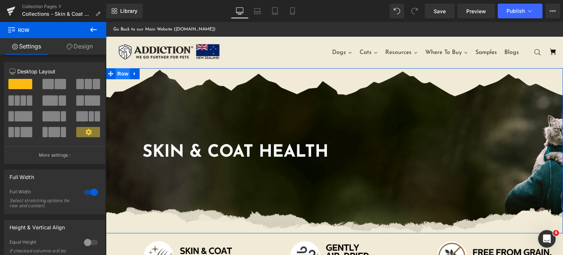
click at [117, 73] on span "Row" at bounding box center [122, 73] width 15 height 11
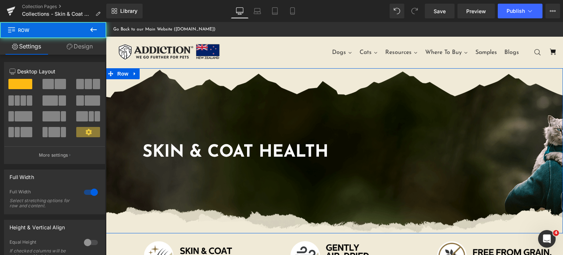
click at [86, 49] on link "Design" at bounding box center [79, 46] width 53 height 16
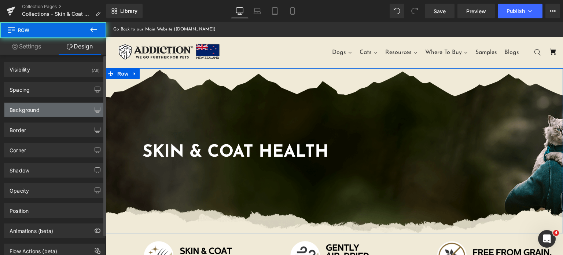
type input "#f0ead7"
type input "100"
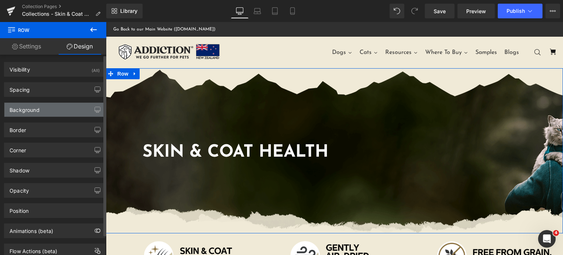
click at [59, 112] on div "Background" at bounding box center [54, 110] width 100 height 14
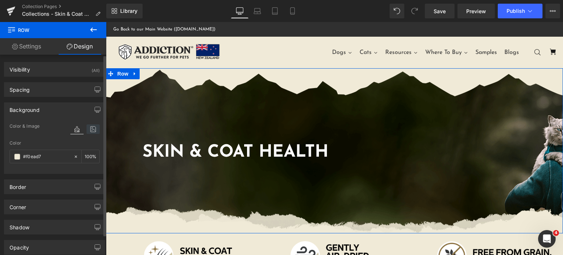
click at [91, 131] on icon at bounding box center [92, 129] width 13 height 10
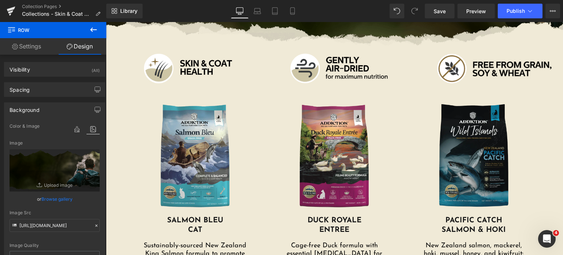
scroll to position [176, 0]
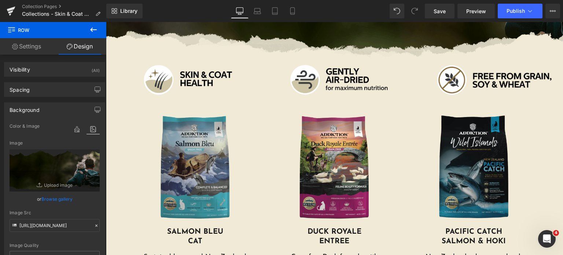
click at [178, 166] on div "Image" at bounding box center [196, 168] width 114 height 117
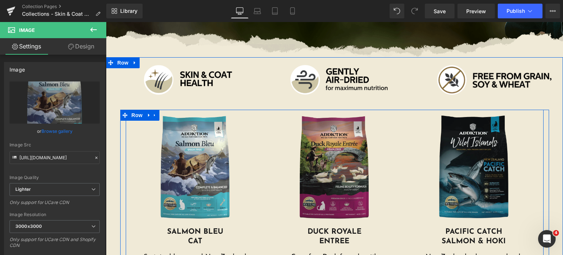
click at [321, 153] on img at bounding box center [334, 168] width 114 height 117
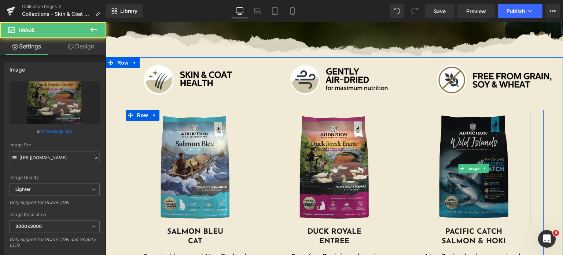
click at [482, 161] on img at bounding box center [474, 168] width 114 height 117
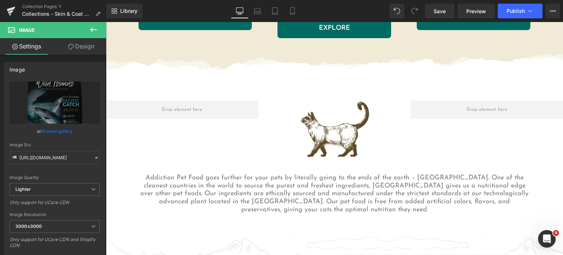
scroll to position [459, 0]
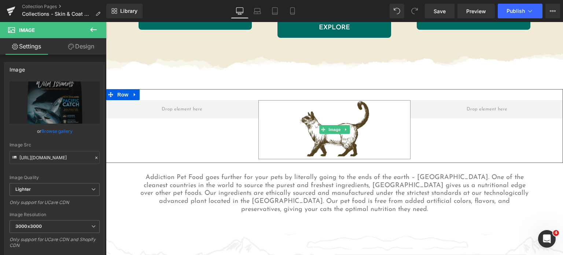
click at [350, 138] on img at bounding box center [334, 129] width 76 height 59
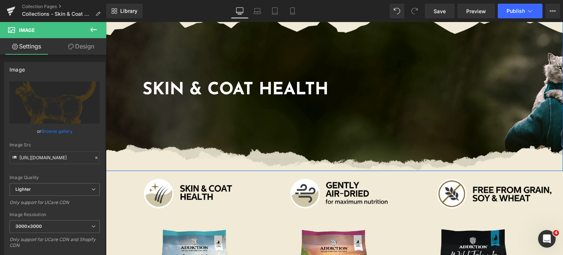
scroll to position [73, 0]
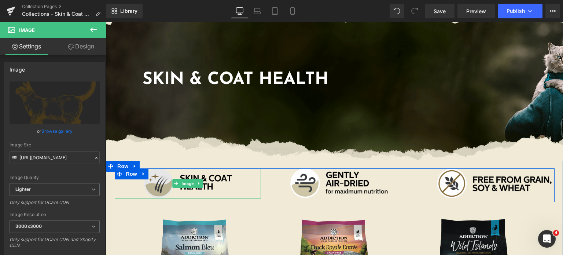
click at [148, 179] on img at bounding box center [188, 183] width 147 height 30
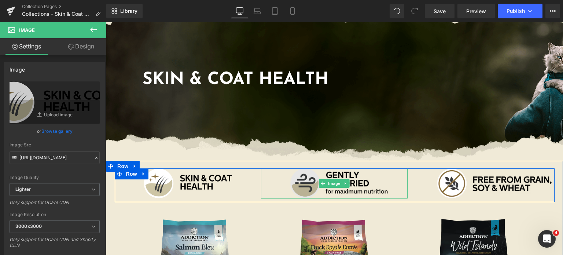
click at [305, 180] on img at bounding box center [334, 183] width 147 height 30
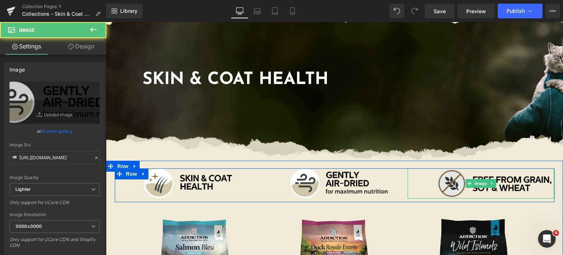
click at [447, 188] on img at bounding box center [480, 183] width 147 height 30
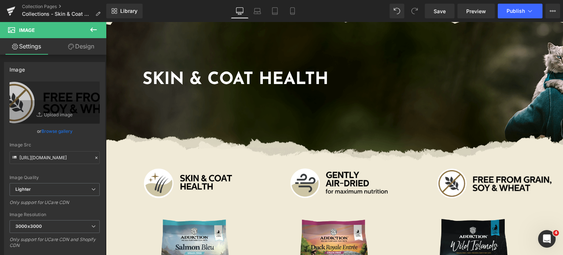
click at [438, 3] on div "Library Desktop Desktop Laptop Tablet Mobile Save Preview Publish Scheduled Vie…" at bounding box center [334, 11] width 457 height 22
click at [437, 8] on span "Save" at bounding box center [439, 11] width 12 height 8
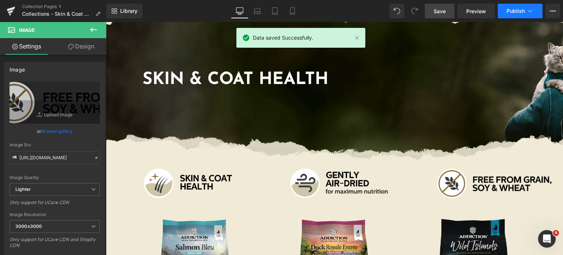
click at [506, 13] on button "Publish" at bounding box center [520, 11] width 45 height 15
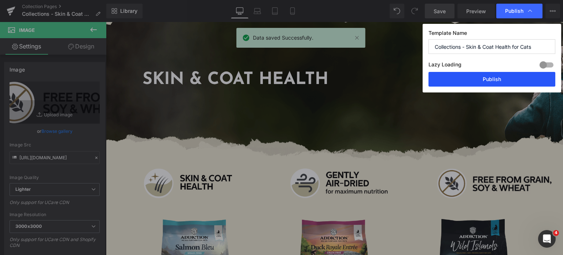
click at [492, 74] on button "Publish" at bounding box center [491, 79] width 127 height 15
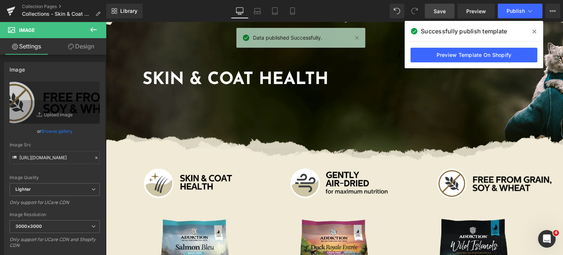
click at [435, 11] on span "Save" at bounding box center [439, 11] width 12 height 8
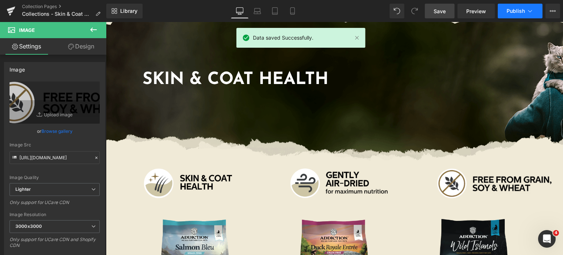
click at [515, 11] on span "Publish" at bounding box center [515, 11] width 18 height 6
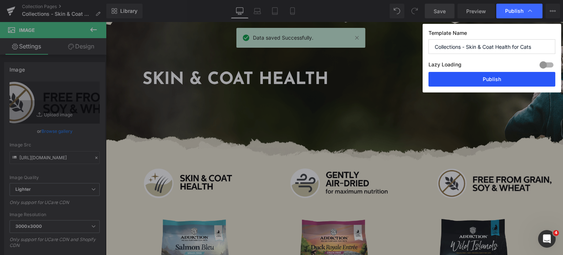
click at [479, 84] on button "Publish" at bounding box center [491, 79] width 127 height 15
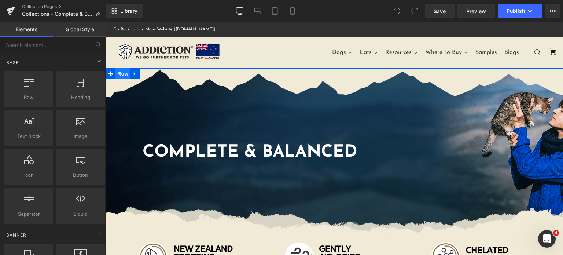
click at [119, 75] on span "Row" at bounding box center [122, 73] width 15 height 11
click at [119, 75] on span "Row" at bounding box center [122, 74] width 15 height 11
click at [119, 77] on span "Row" at bounding box center [122, 73] width 15 height 11
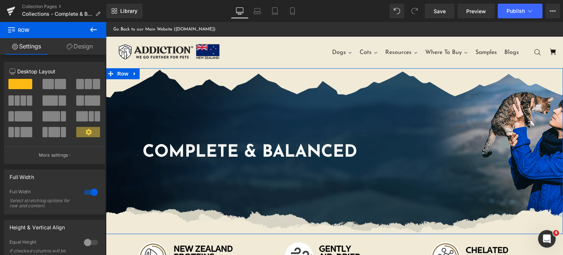
click at [79, 42] on link "Design" at bounding box center [79, 46] width 53 height 16
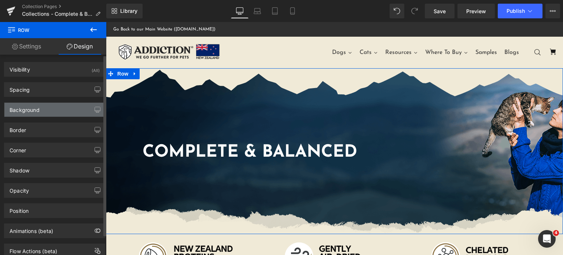
click at [47, 111] on div "Background" at bounding box center [54, 110] width 100 height 14
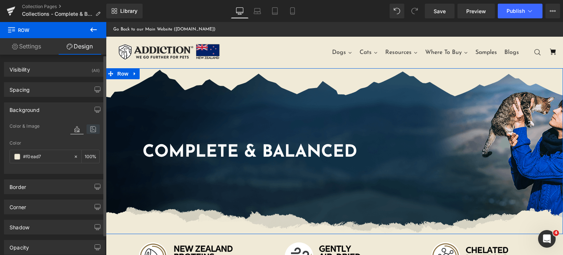
click at [87, 127] on icon at bounding box center [92, 129] width 13 height 10
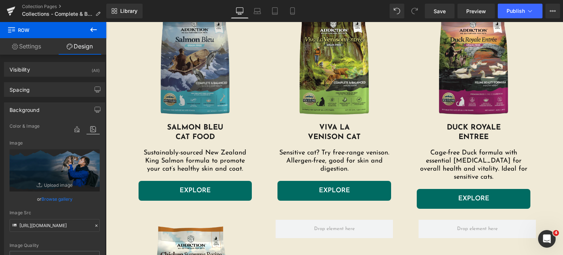
scroll to position [283, 0]
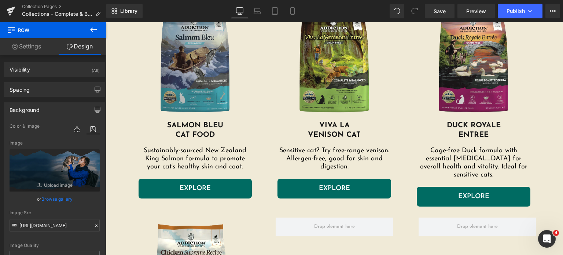
click at [198, 101] on img at bounding box center [196, 61] width 114 height 117
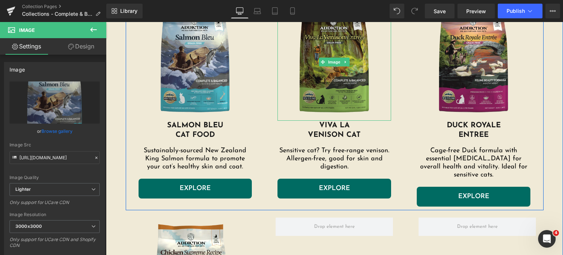
click at [325, 101] on img at bounding box center [334, 61] width 114 height 117
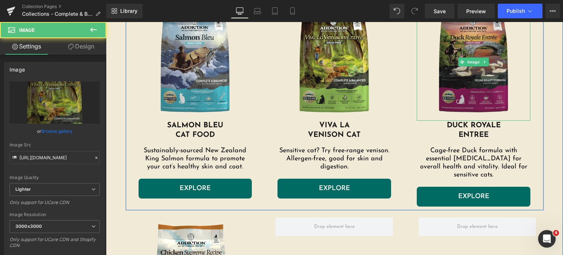
click at [453, 93] on img at bounding box center [474, 61] width 114 height 117
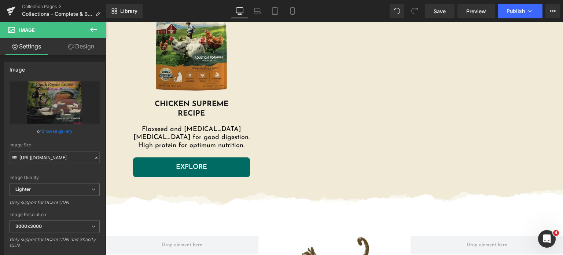
scroll to position [519, 0]
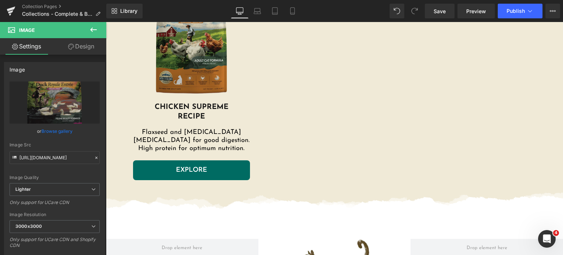
click at [168, 67] on img at bounding box center [191, 41] width 117 height 121
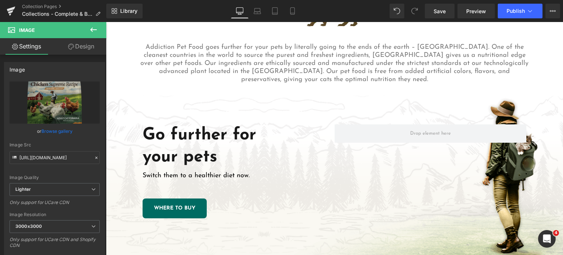
scroll to position [790, 0]
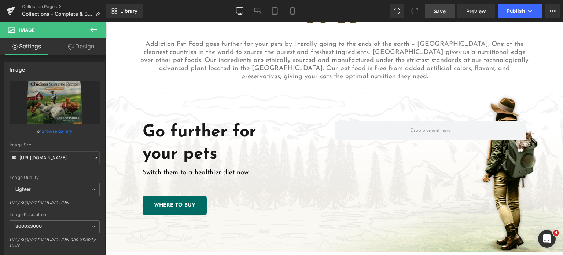
click at [443, 16] on link "Save" at bounding box center [440, 11] width 30 height 15
click at [502, 15] on button "Publish" at bounding box center [520, 11] width 45 height 15
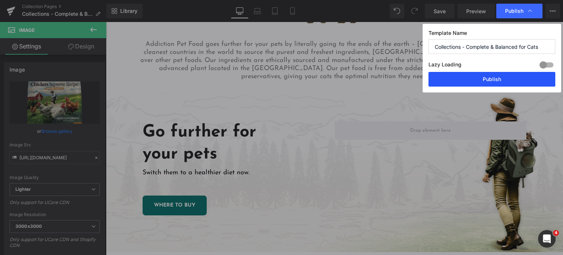
click at [485, 77] on button "Publish" at bounding box center [491, 79] width 127 height 15
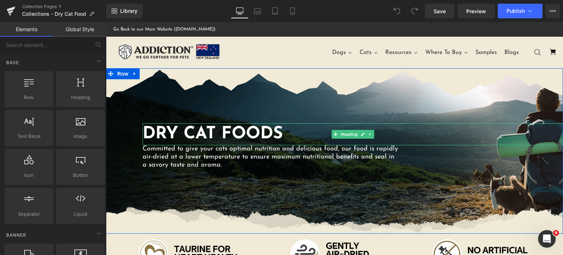
click at [298, 122] on div "Dry Cat Foods Heading Committed to give your cats optimal nutrition and delicio…" at bounding box center [334, 150] width 457 height 165
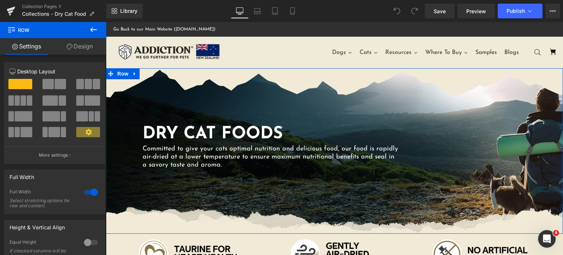
click at [274, 104] on div "Dry Cat Foods Heading Committed to give your cats optimal nutrition and delicio…" at bounding box center [334, 150] width 457 height 165
click at [82, 43] on link "Design" at bounding box center [79, 46] width 53 height 16
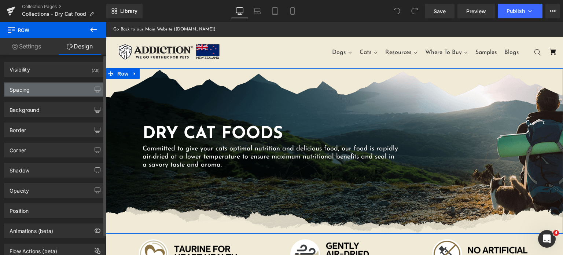
type input "#f0ead7"
type input "100"
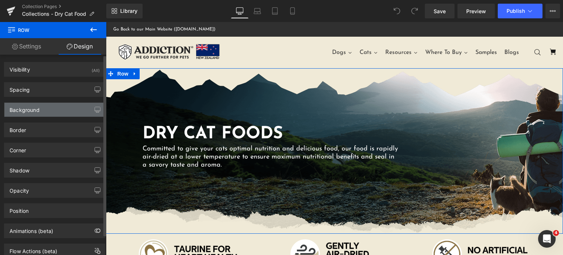
click at [47, 112] on div "Background" at bounding box center [54, 110] width 100 height 14
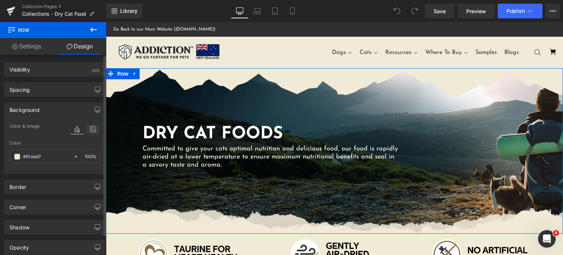
click at [88, 126] on icon at bounding box center [92, 129] width 13 height 10
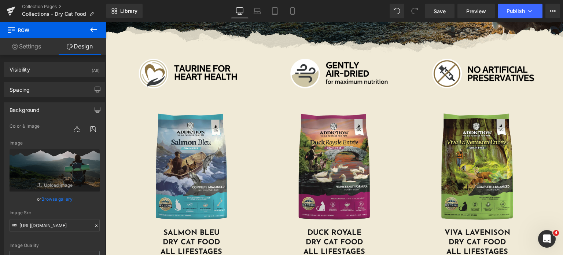
scroll to position [195, 0]
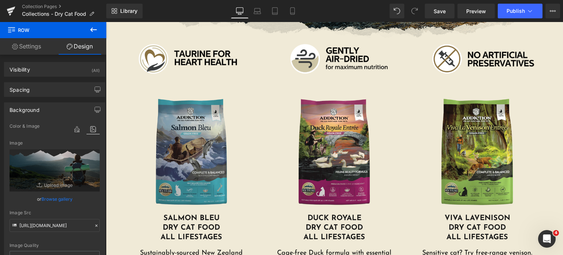
click at [176, 141] on img at bounding box center [191, 152] width 117 height 121
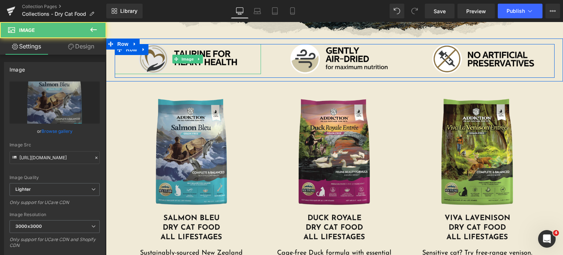
click at [152, 63] on img at bounding box center [188, 59] width 147 height 30
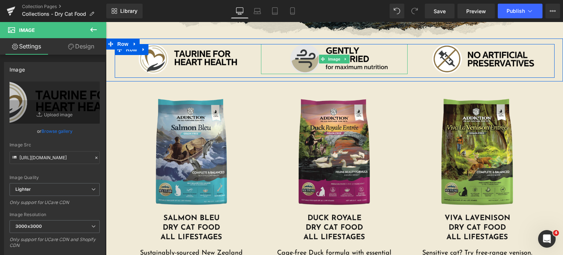
click at [294, 50] on img at bounding box center [334, 59] width 147 height 30
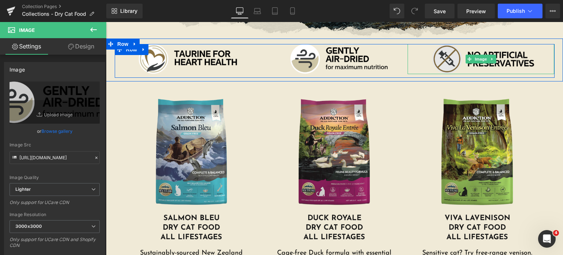
click at [445, 54] on img at bounding box center [480, 59] width 147 height 30
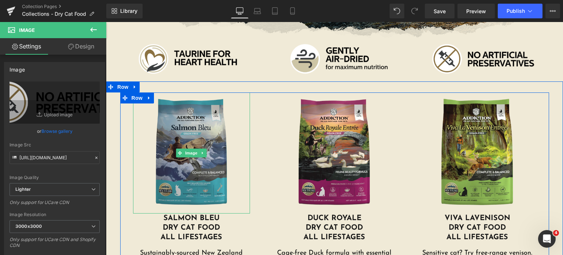
click at [193, 117] on img at bounding box center [191, 152] width 117 height 121
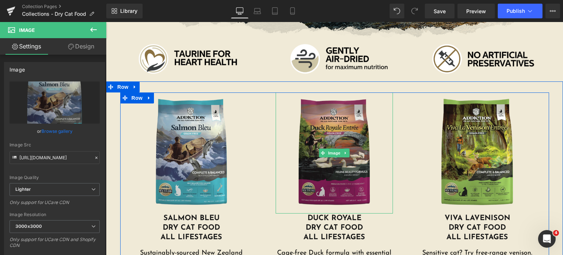
click at [338, 118] on img at bounding box center [334, 152] width 117 height 121
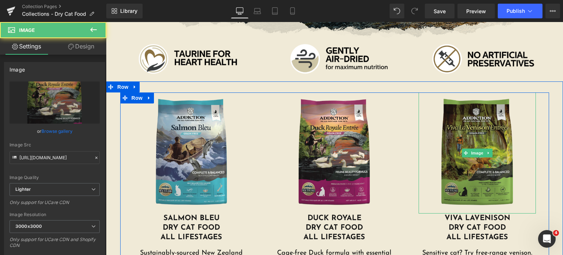
click at [495, 138] on img at bounding box center [476, 152] width 117 height 121
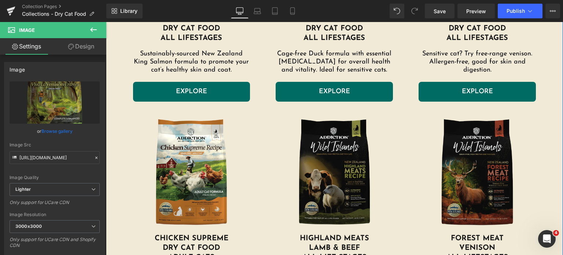
scroll to position [483, 0]
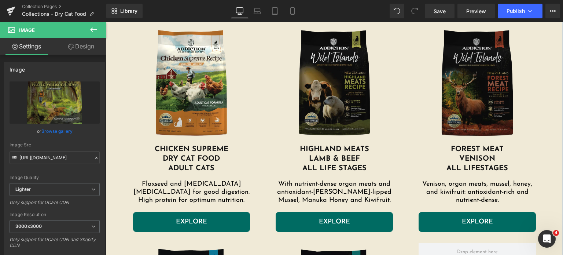
click at [477, 121] on img at bounding box center [476, 83] width 117 height 121
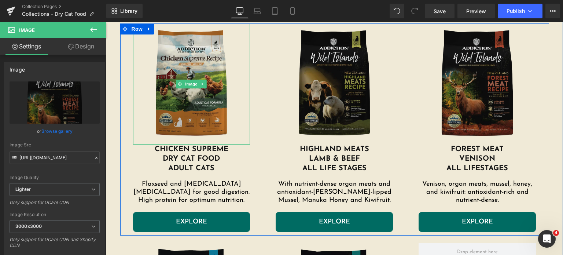
click at [189, 64] on img at bounding box center [191, 83] width 117 height 121
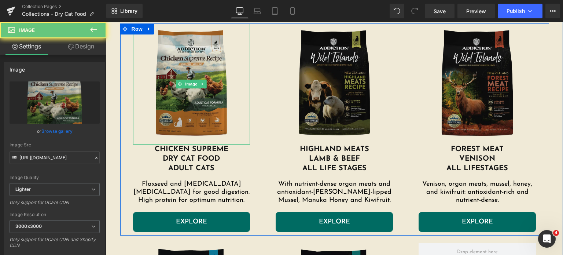
click at [189, 64] on img at bounding box center [191, 83] width 117 height 121
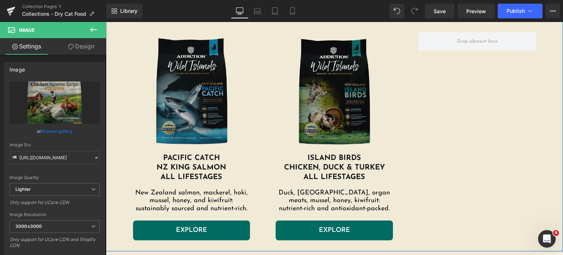
scroll to position [698, 0]
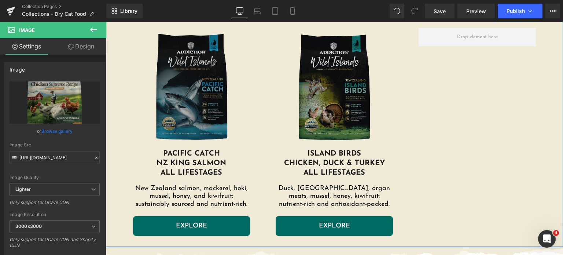
click at [200, 62] on img at bounding box center [191, 88] width 117 height 121
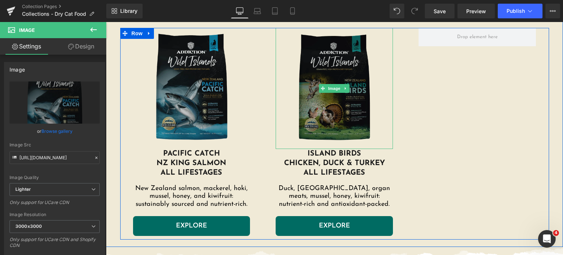
click at [325, 71] on img at bounding box center [334, 88] width 117 height 121
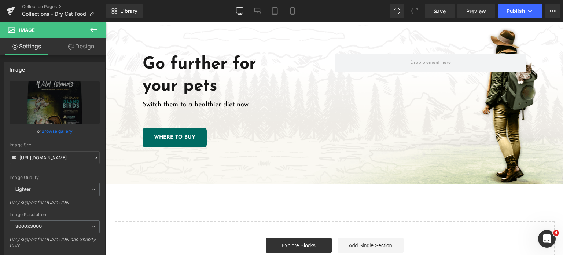
scroll to position [1095, 0]
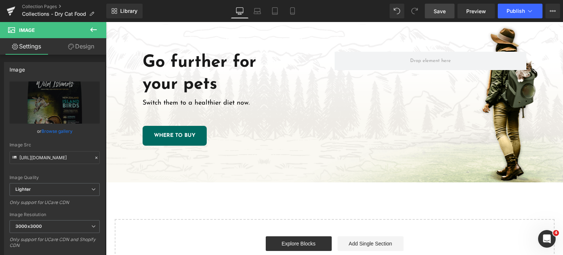
click at [442, 14] on span "Save" at bounding box center [439, 11] width 12 height 8
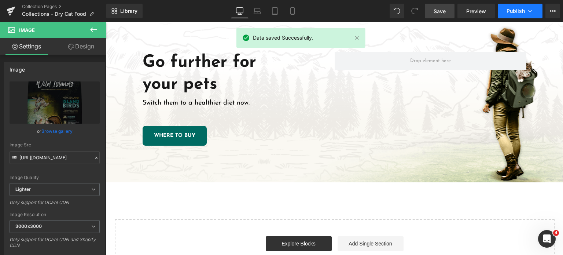
click at [504, 12] on button "Publish" at bounding box center [520, 11] width 45 height 15
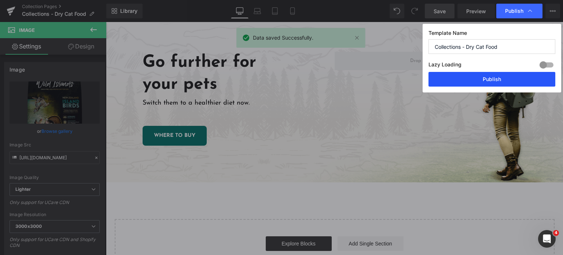
click at [495, 77] on button "Publish" at bounding box center [491, 79] width 127 height 15
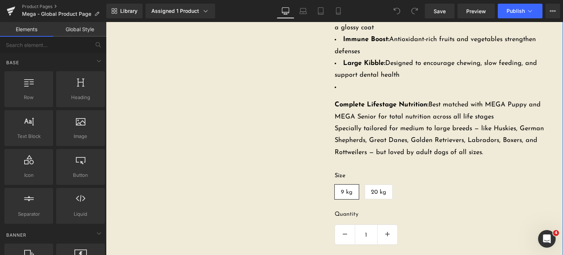
scroll to position [447, 0]
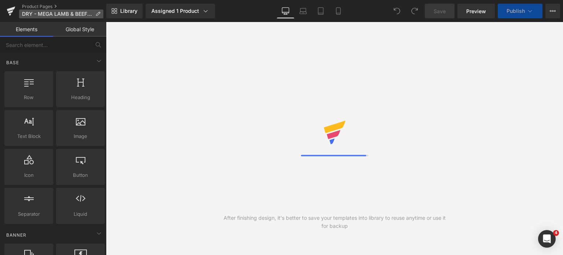
click at [99, 14] on icon at bounding box center [97, 13] width 5 height 5
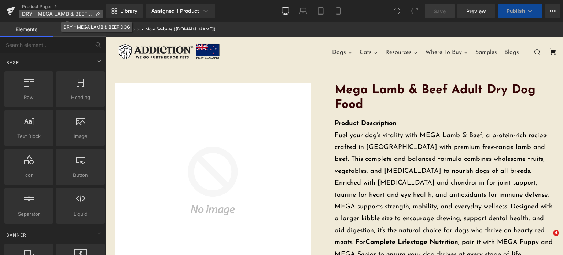
click at [99, 13] on icon at bounding box center [97, 13] width 5 height 5
